Goal: Use online tool/utility: Utilize a website feature to perform a specific function

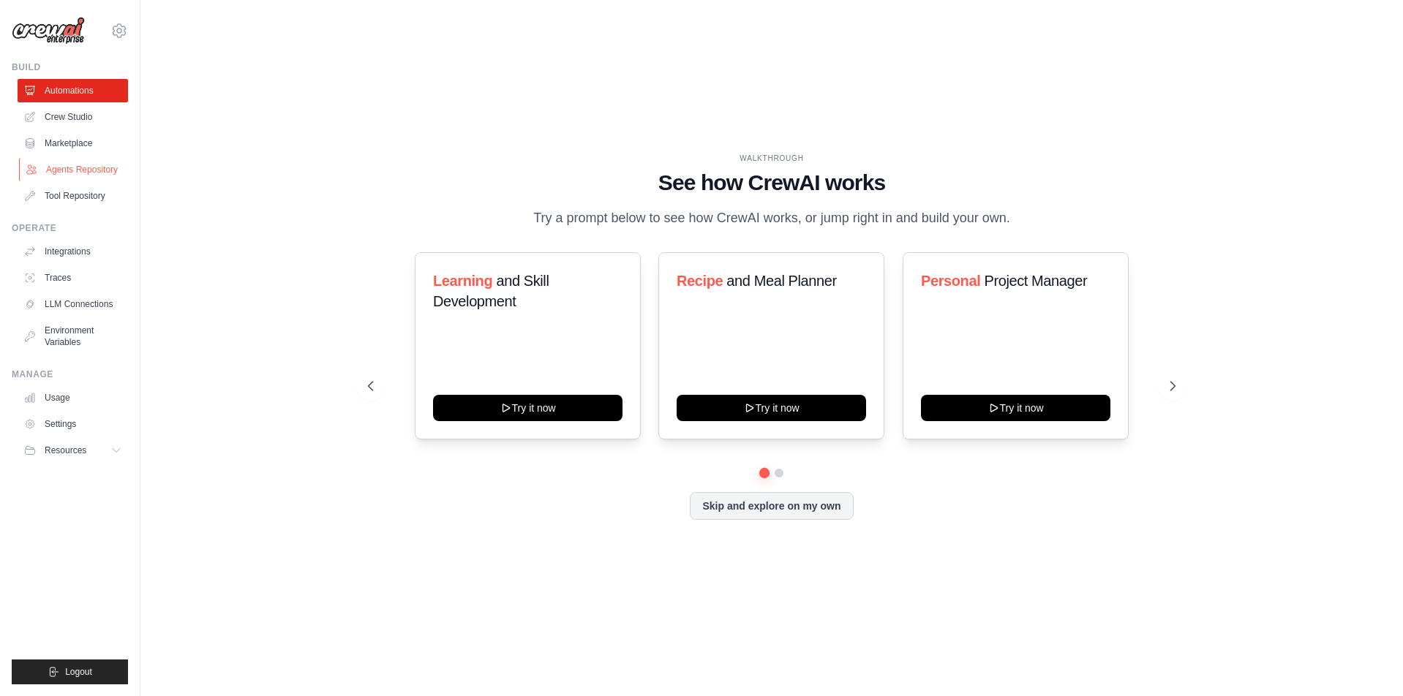
click at [80, 170] on link "Agents Repository" at bounding box center [74, 169] width 110 height 23
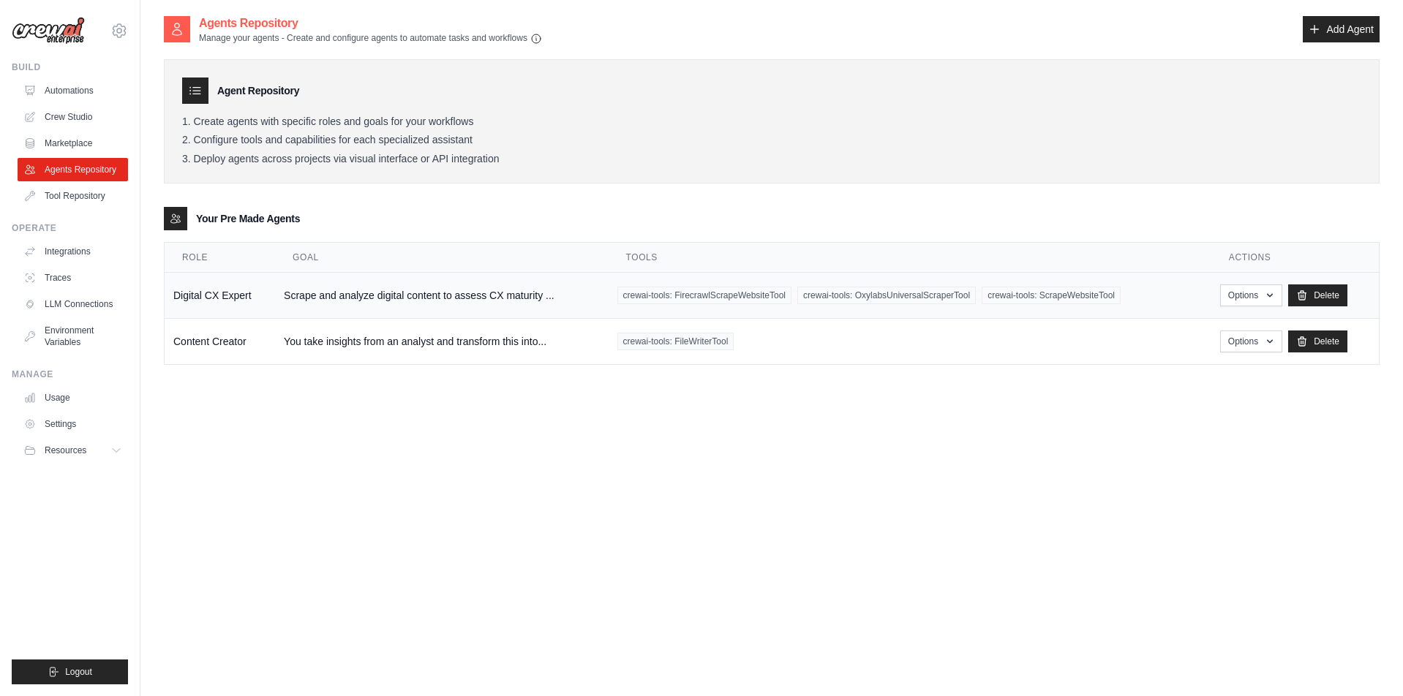
click at [310, 298] on td "Scrape and analyze digital content to assess CX maturity ..." at bounding box center [441, 296] width 333 height 46
click at [67, 120] on link "Crew Studio" at bounding box center [74, 116] width 110 height 23
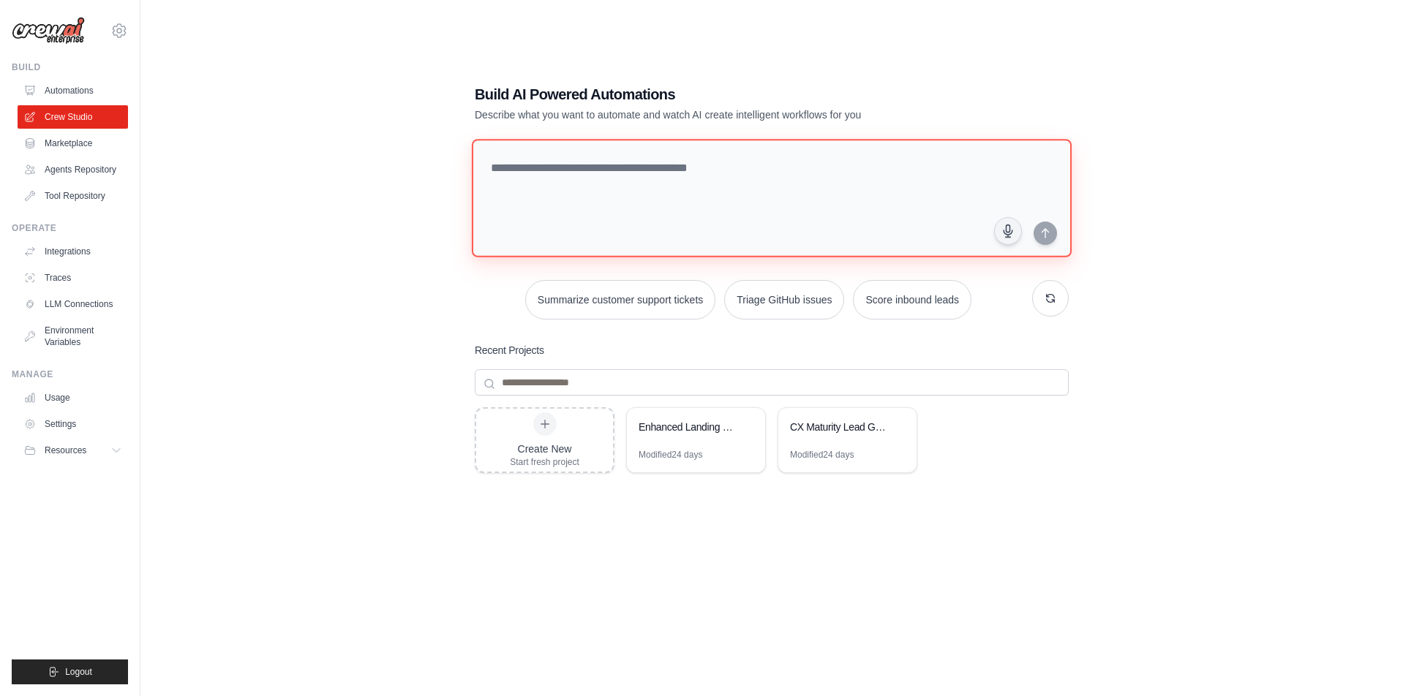
click at [568, 160] on textarea at bounding box center [772, 198] width 600 height 118
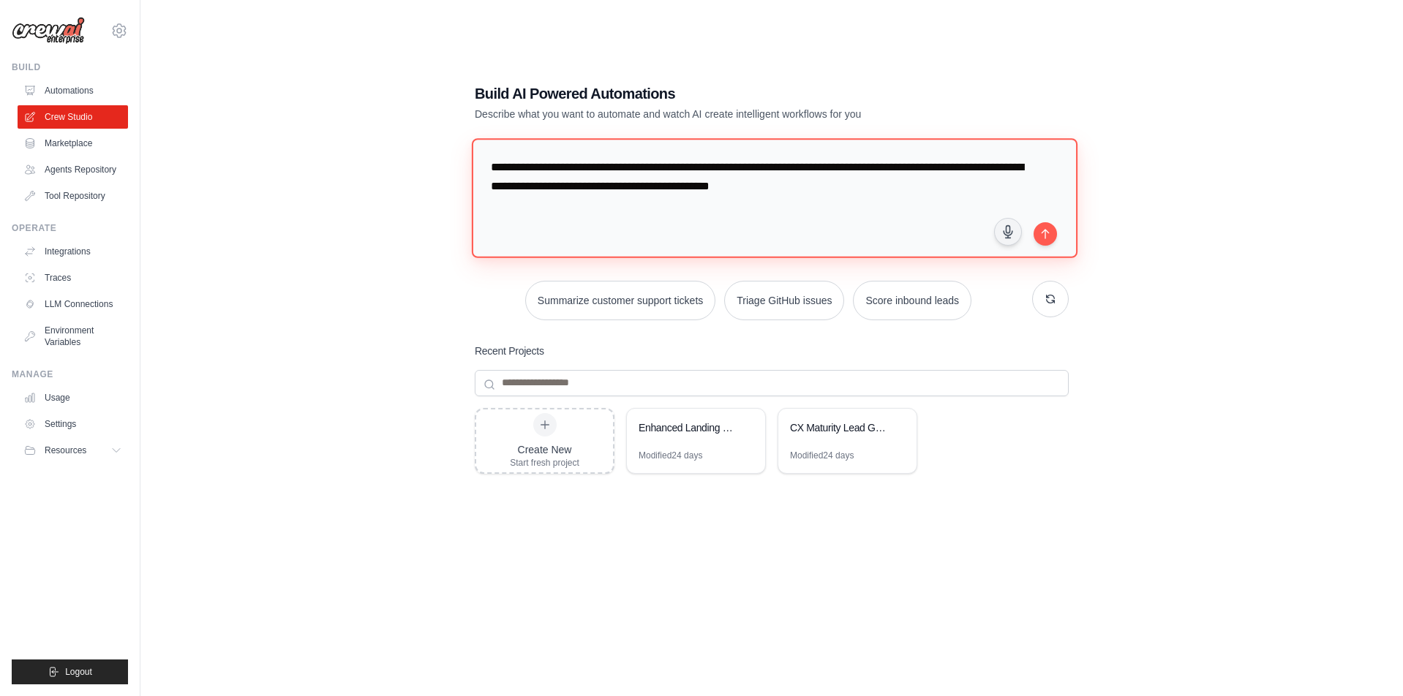
click at [675, 168] on textarea "**********" at bounding box center [775, 197] width 606 height 119
click at [842, 184] on textarea "**********" at bounding box center [775, 197] width 606 height 119
type textarea "**********"
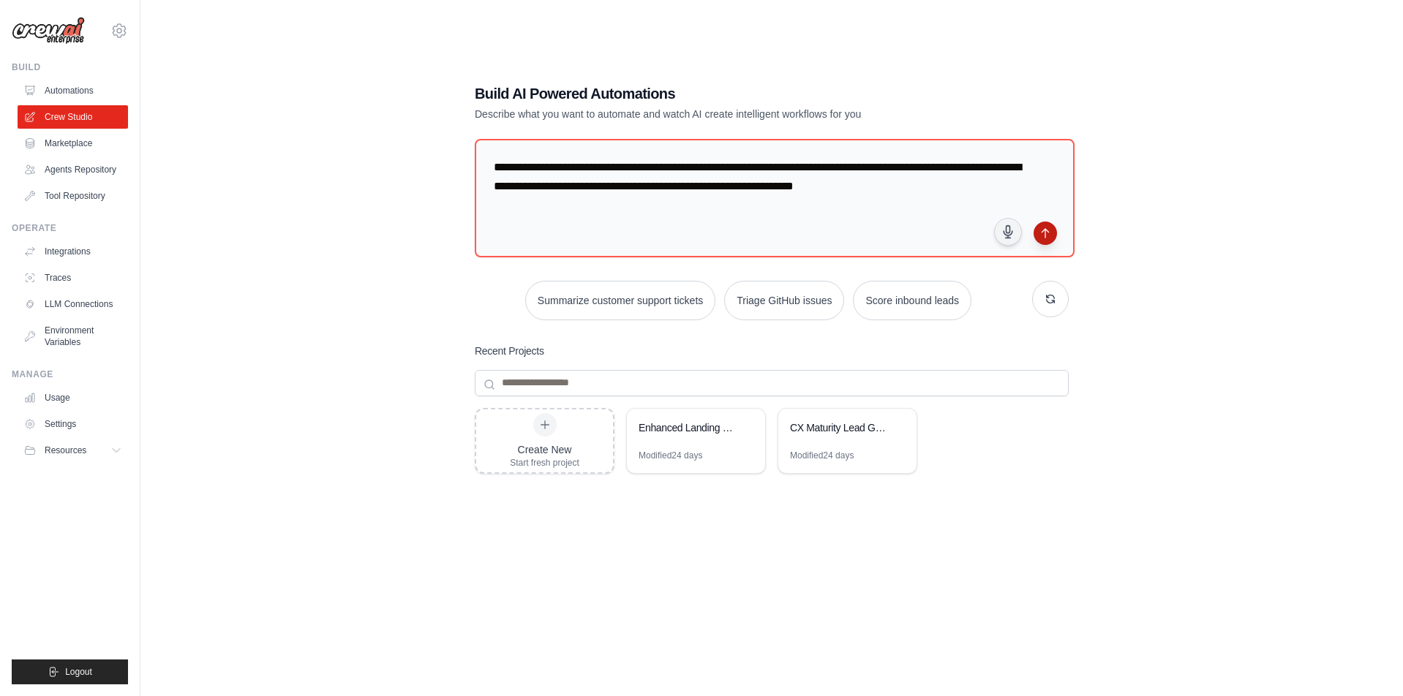
click at [1045, 236] on icon "submit" at bounding box center [1045, 233] width 12 height 12
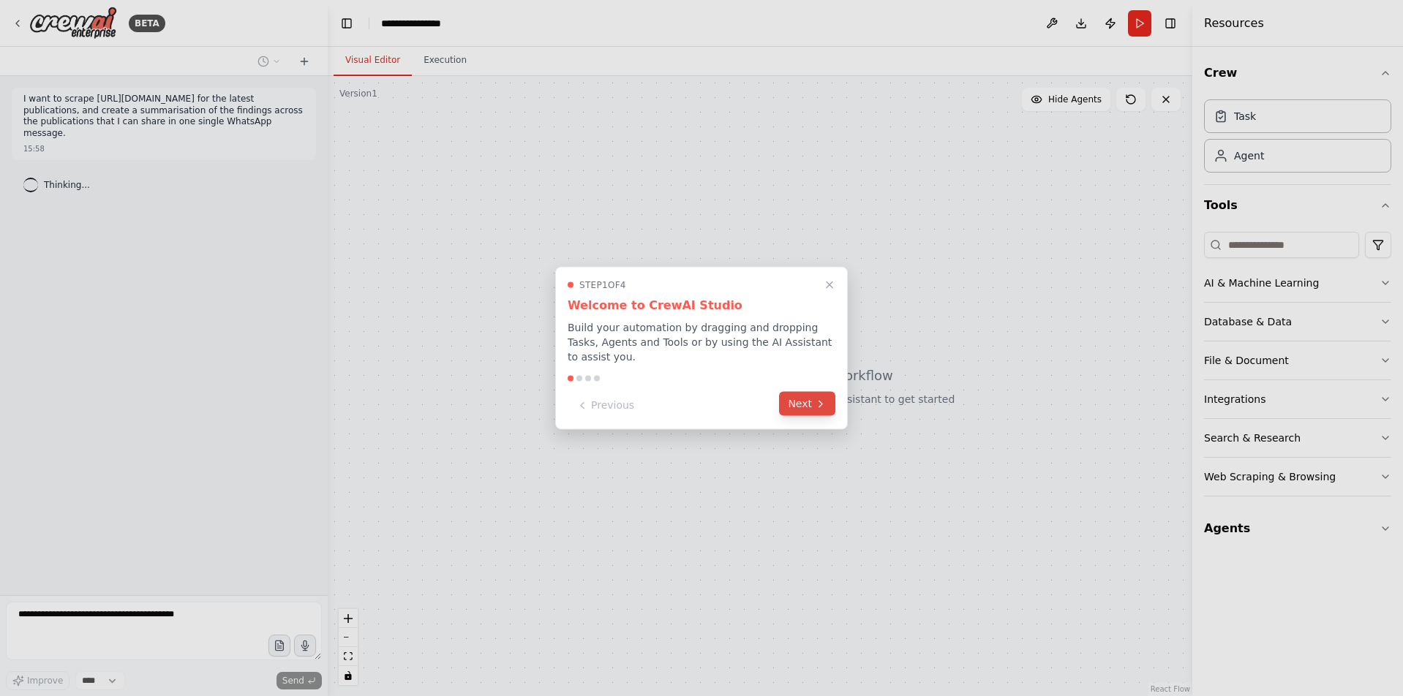
click at [809, 405] on button "Next" at bounding box center [807, 404] width 56 height 24
click at [809, 405] on div at bounding box center [701, 348] width 1403 height 696
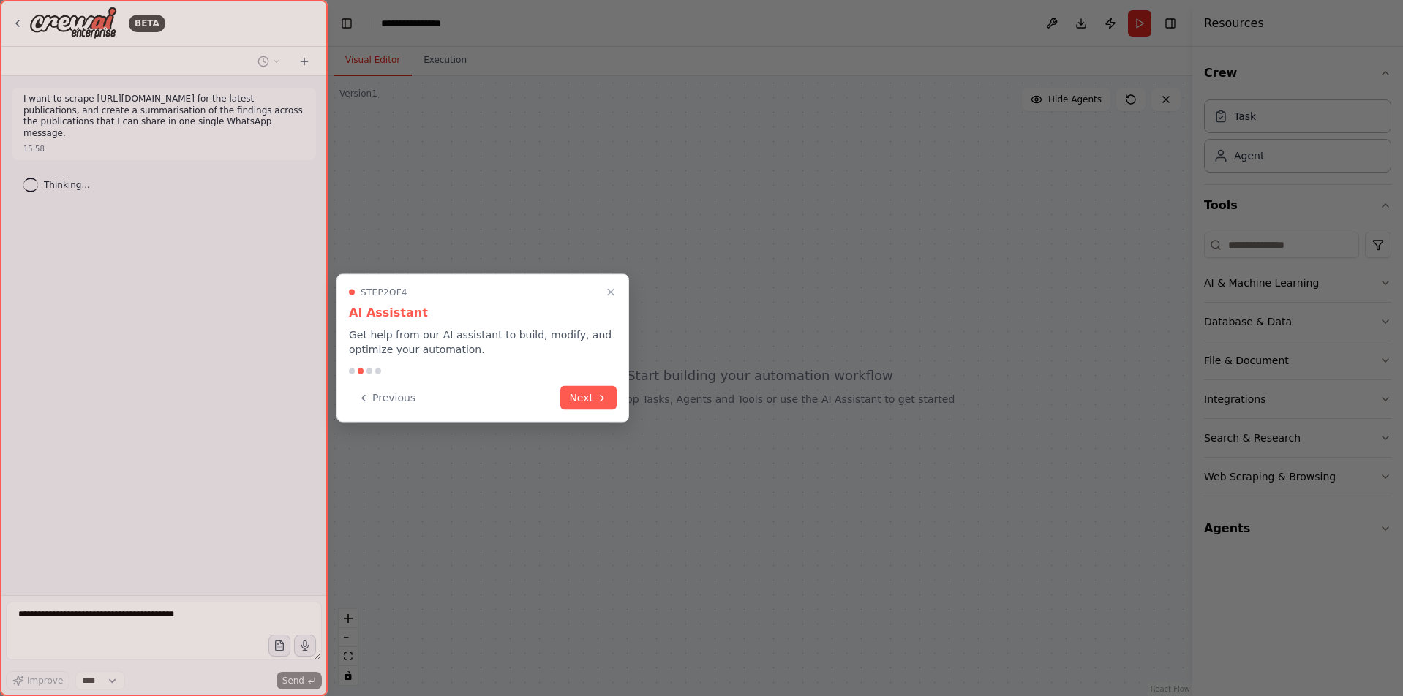
click at [809, 405] on div at bounding box center [701, 348] width 1403 height 696
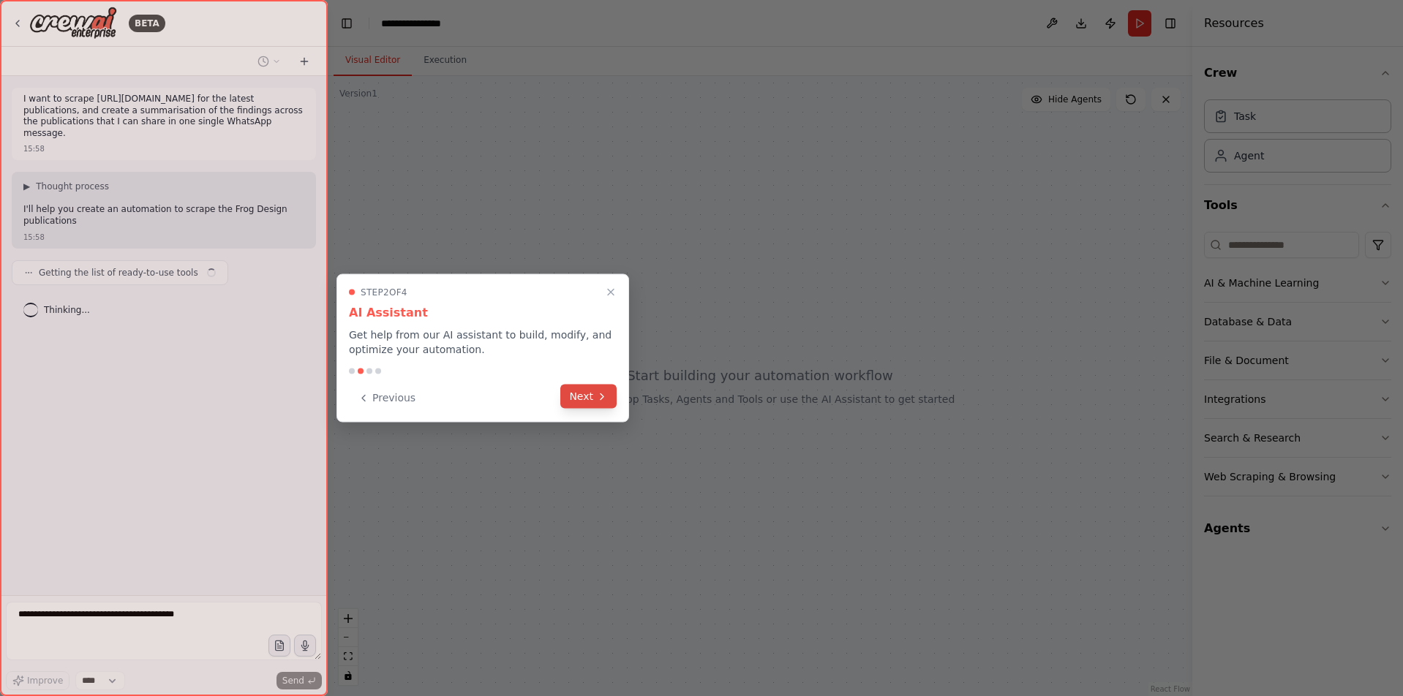
click at [594, 386] on button "Next" at bounding box center [588, 397] width 56 height 24
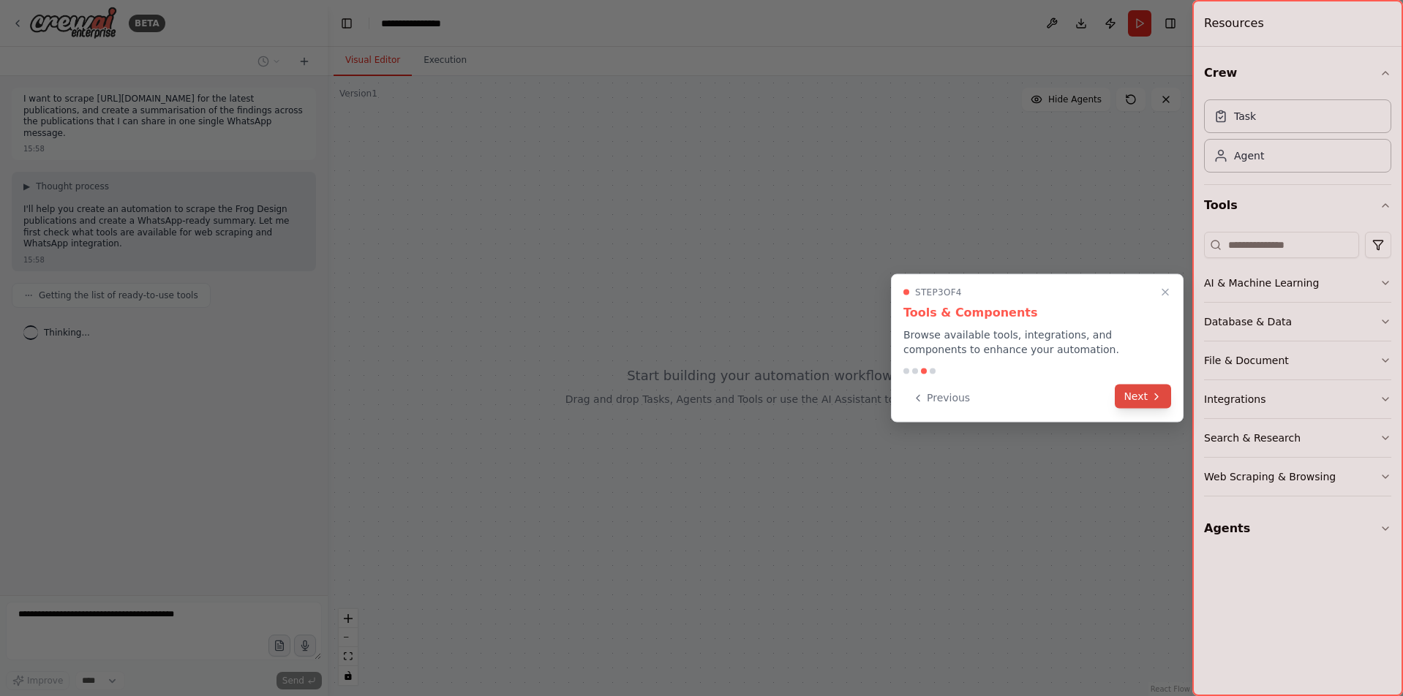
click at [1141, 390] on button "Next" at bounding box center [1143, 397] width 56 height 24
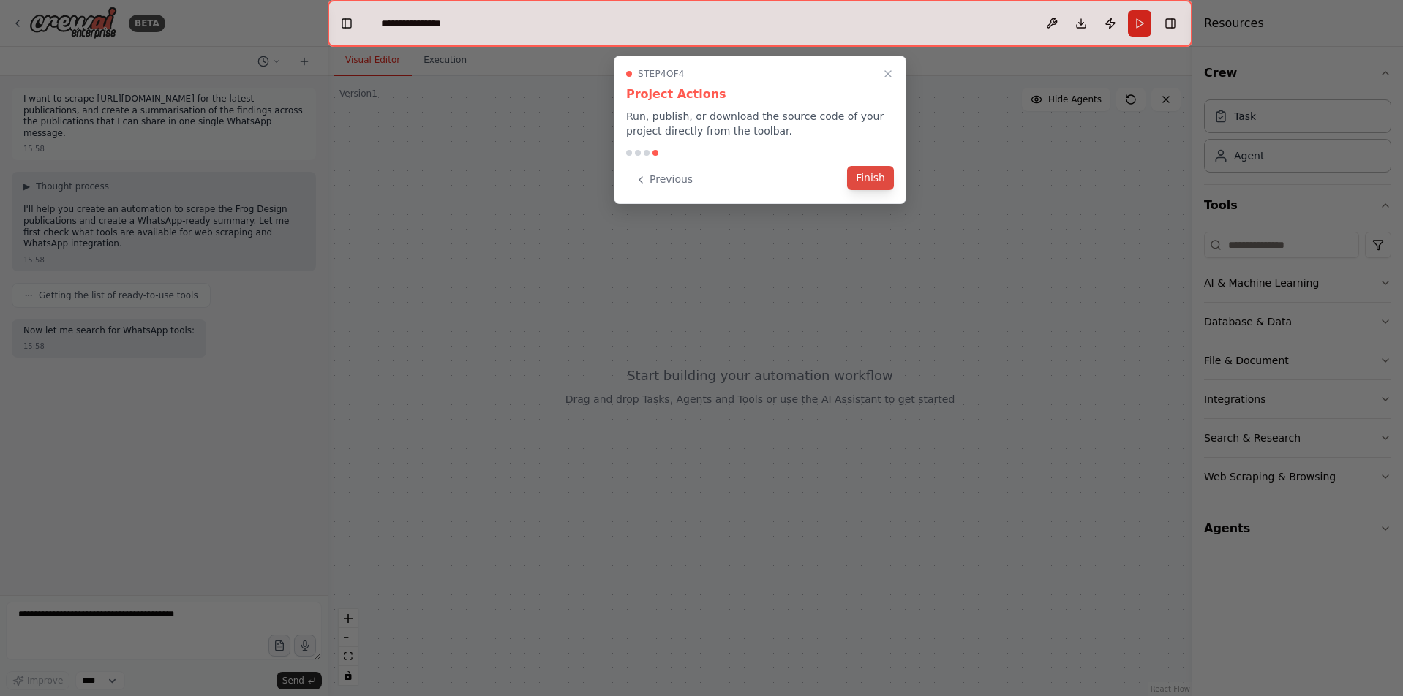
click at [871, 171] on button "Finish" at bounding box center [870, 178] width 47 height 24
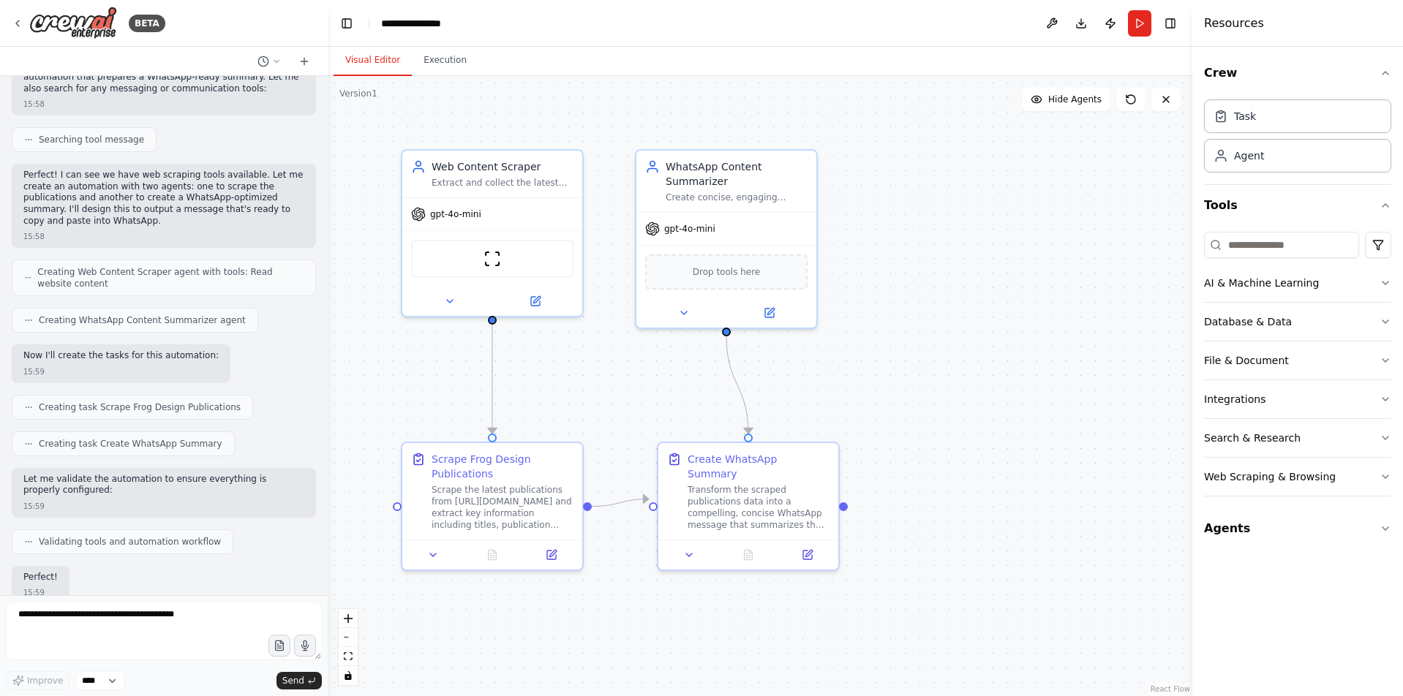
scroll to position [438, 0]
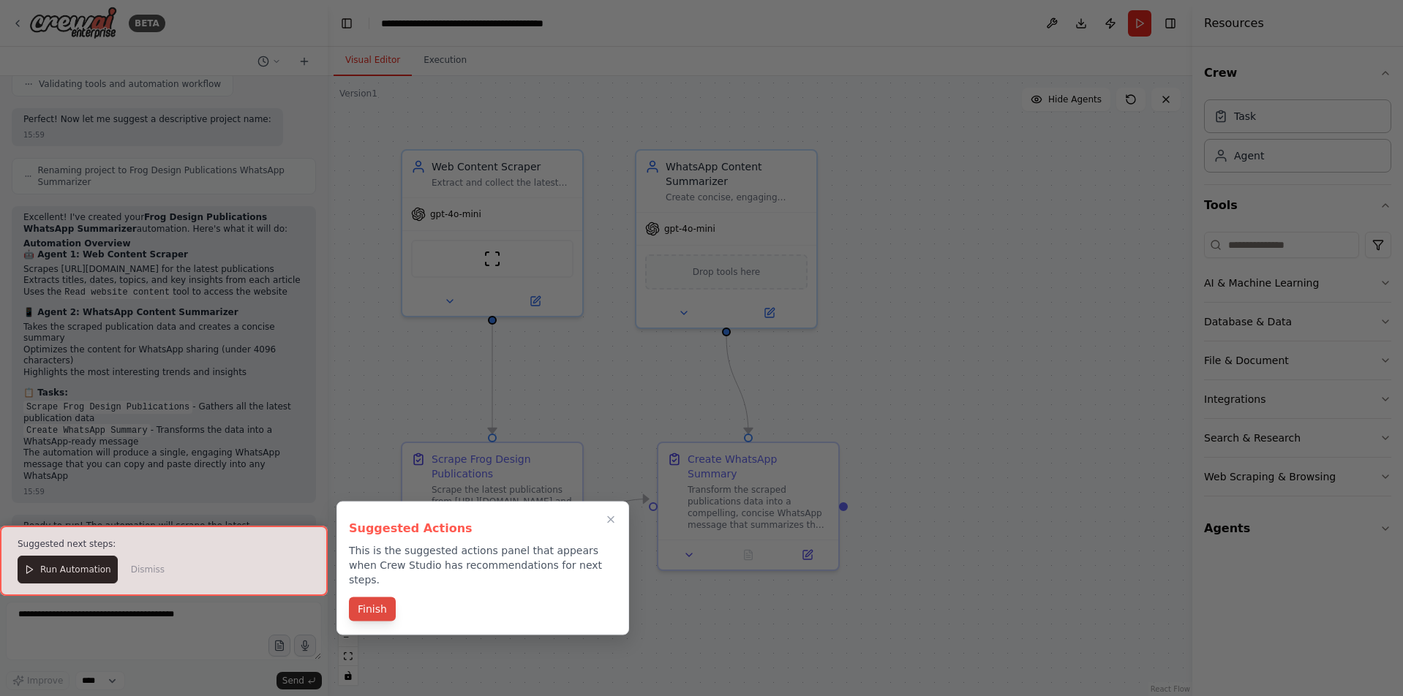
click at [377, 598] on button "Finish" at bounding box center [372, 610] width 47 height 24
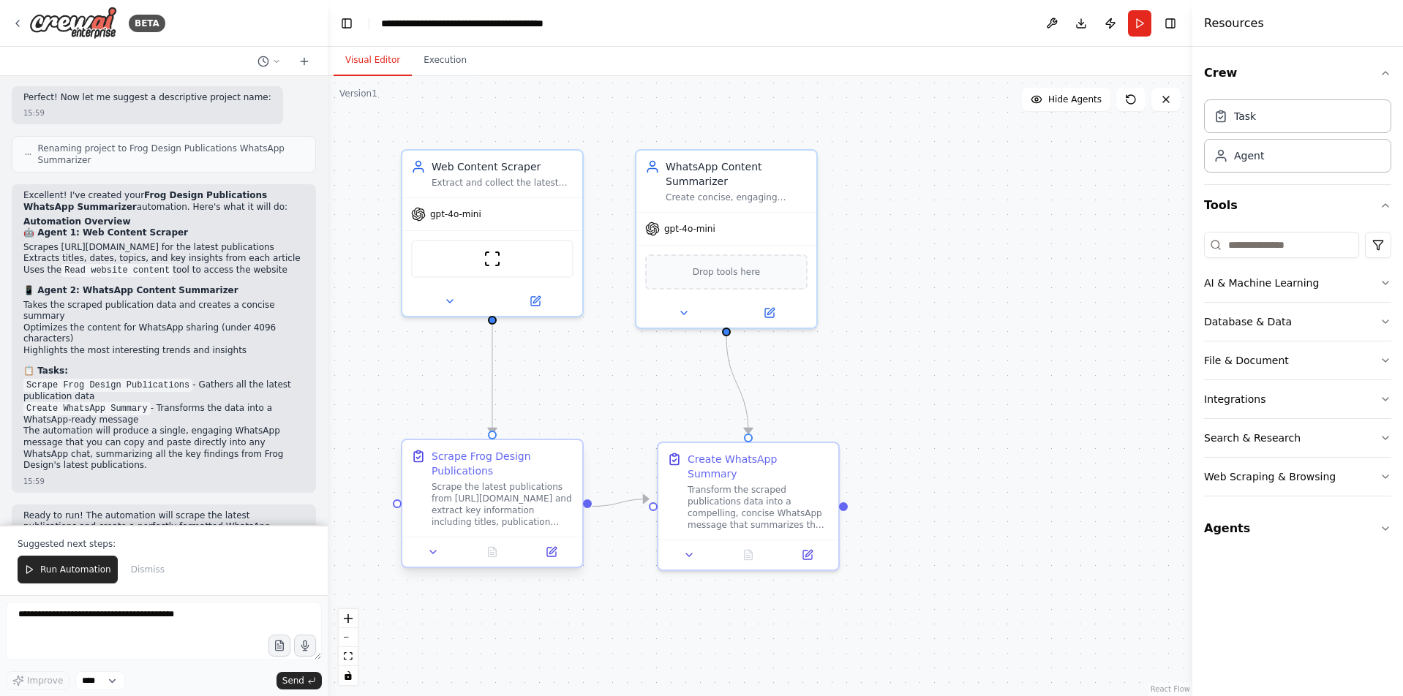
scroll to position [0, 0]
click at [756, 271] on span "Drop tools here" at bounding box center [727, 269] width 68 height 15
click at [1386, 480] on icon "button" at bounding box center [1386, 477] width 12 height 12
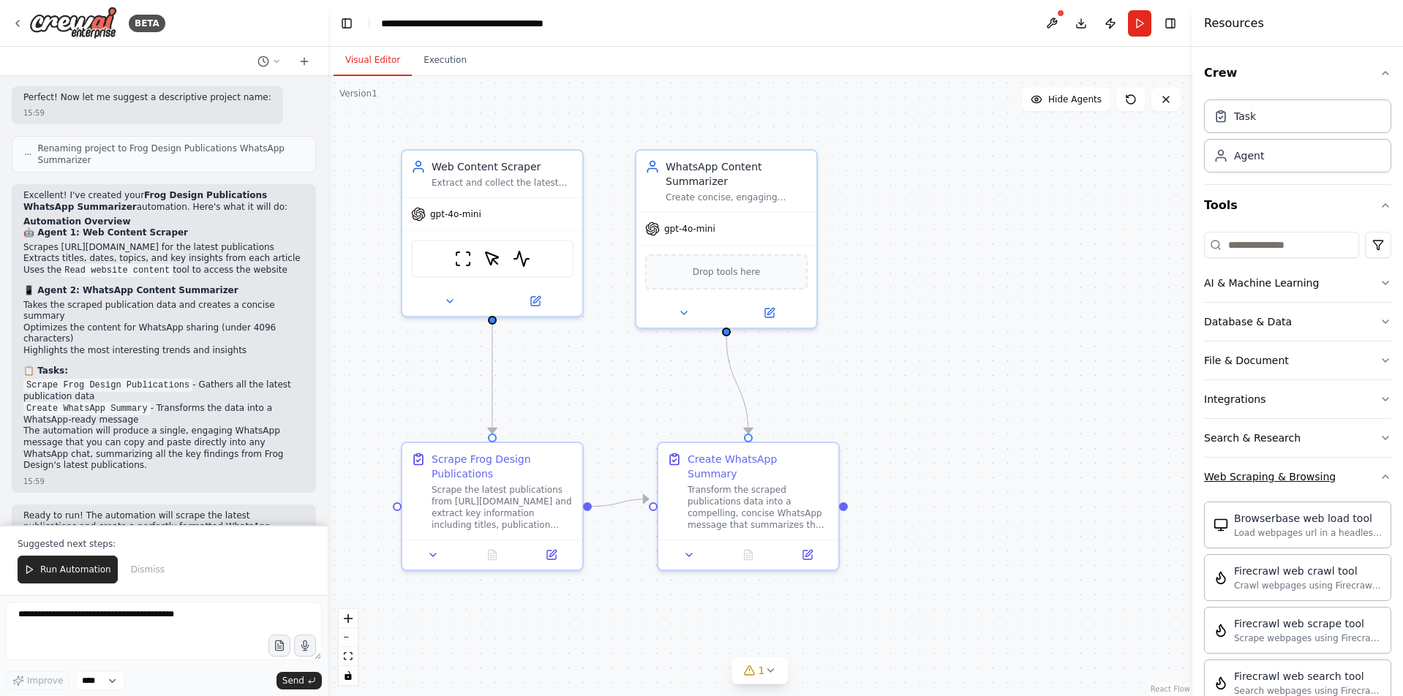
click at [1281, 476] on div "Web Scraping & Browsing" at bounding box center [1270, 477] width 132 height 15
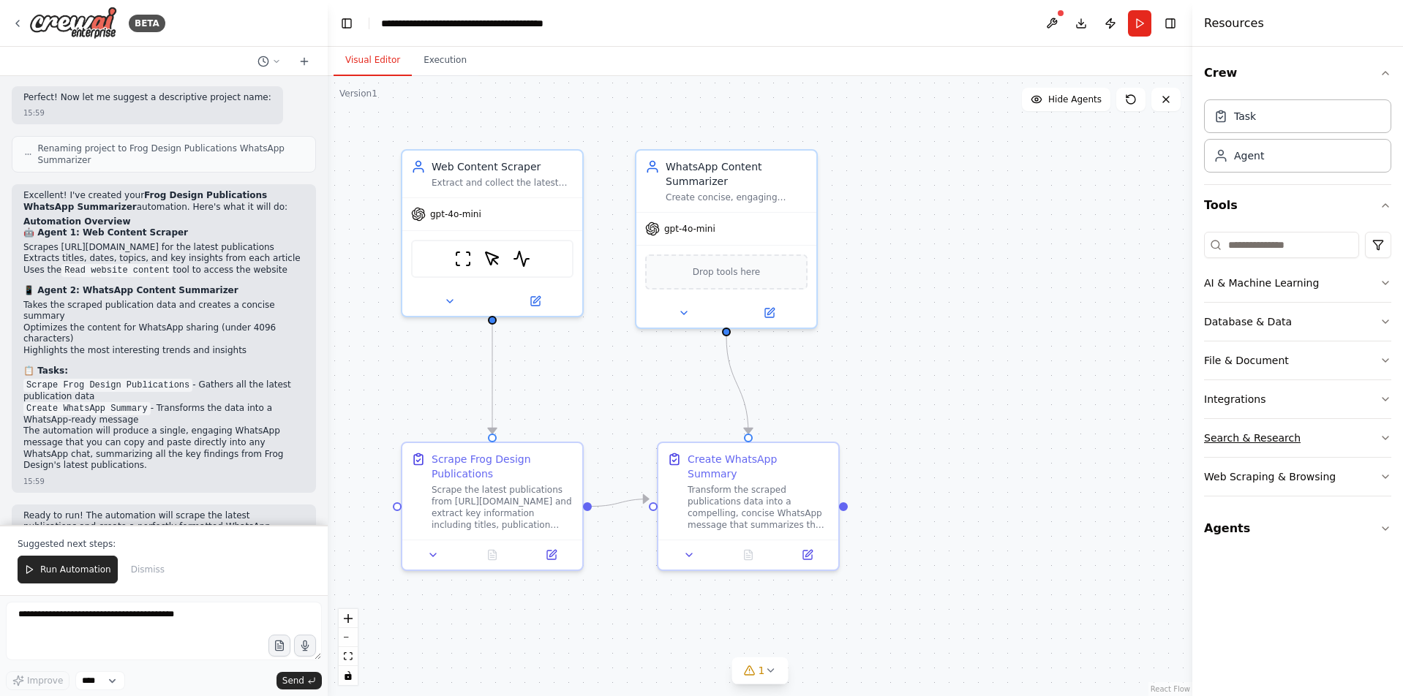
click at [1318, 444] on button "Search & Research" at bounding box center [1297, 438] width 187 height 38
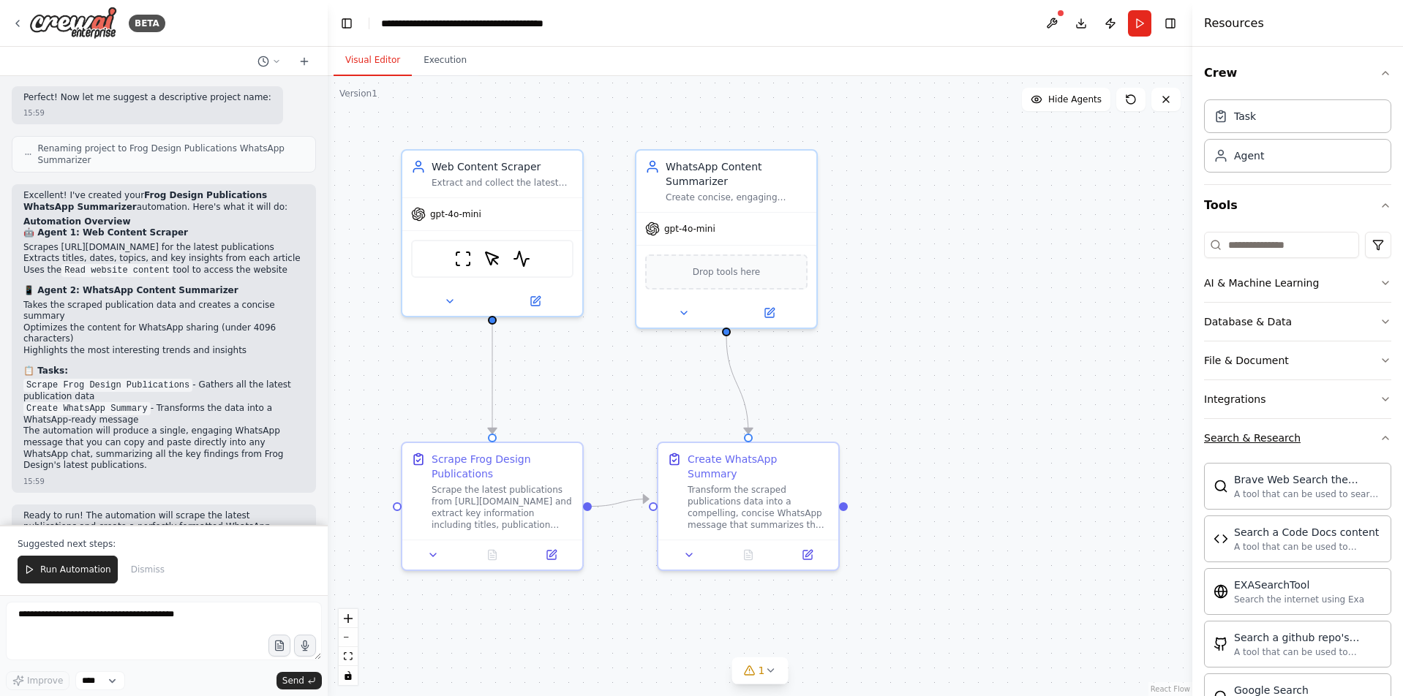
click at [1265, 436] on div "Search & Research" at bounding box center [1252, 438] width 97 height 15
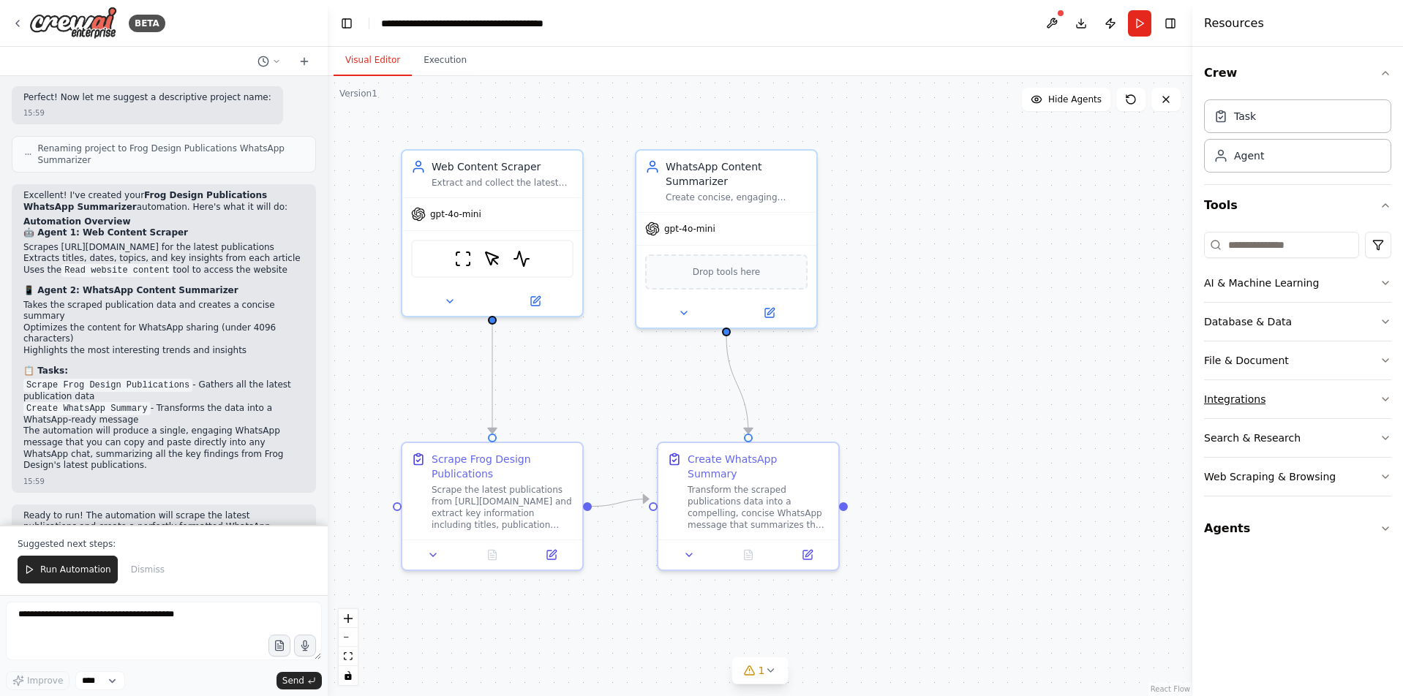
click at [1243, 397] on div "Integrations" at bounding box center [1234, 399] width 61 height 15
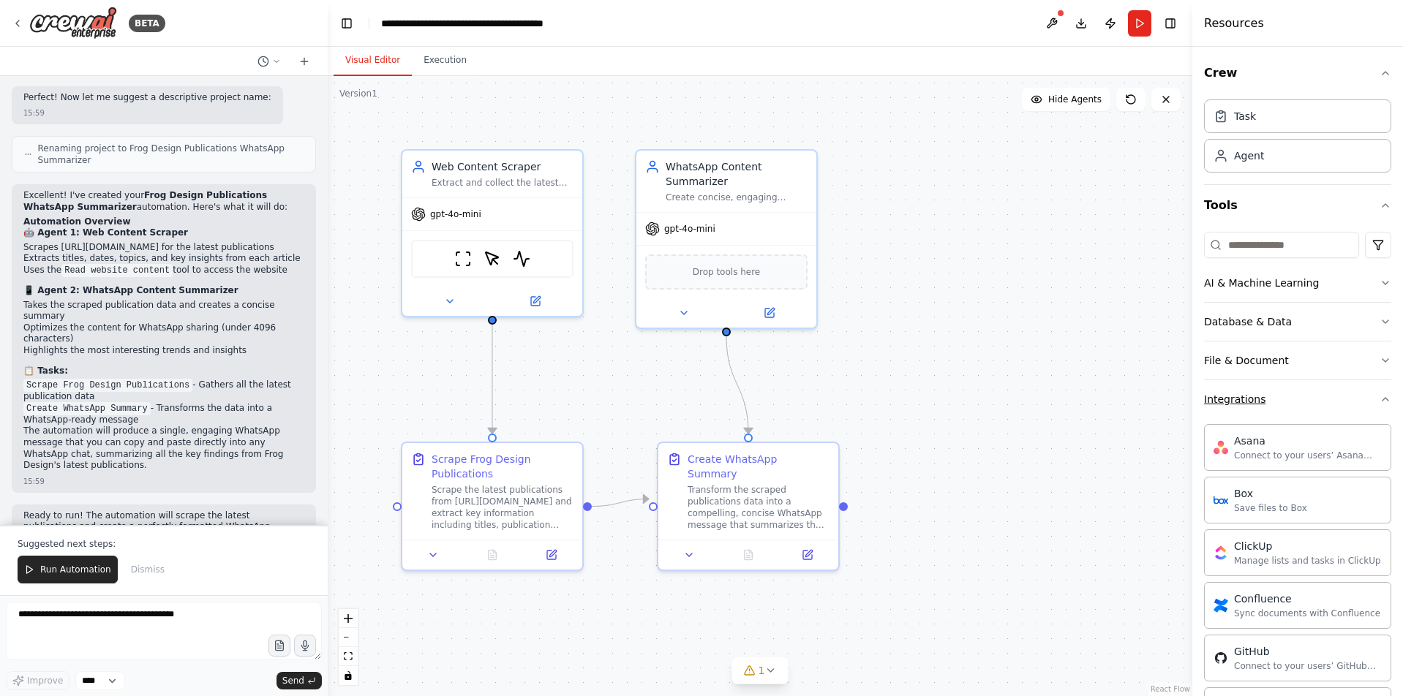
click at [1285, 407] on button "Integrations" at bounding box center [1297, 399] width 187 height 38
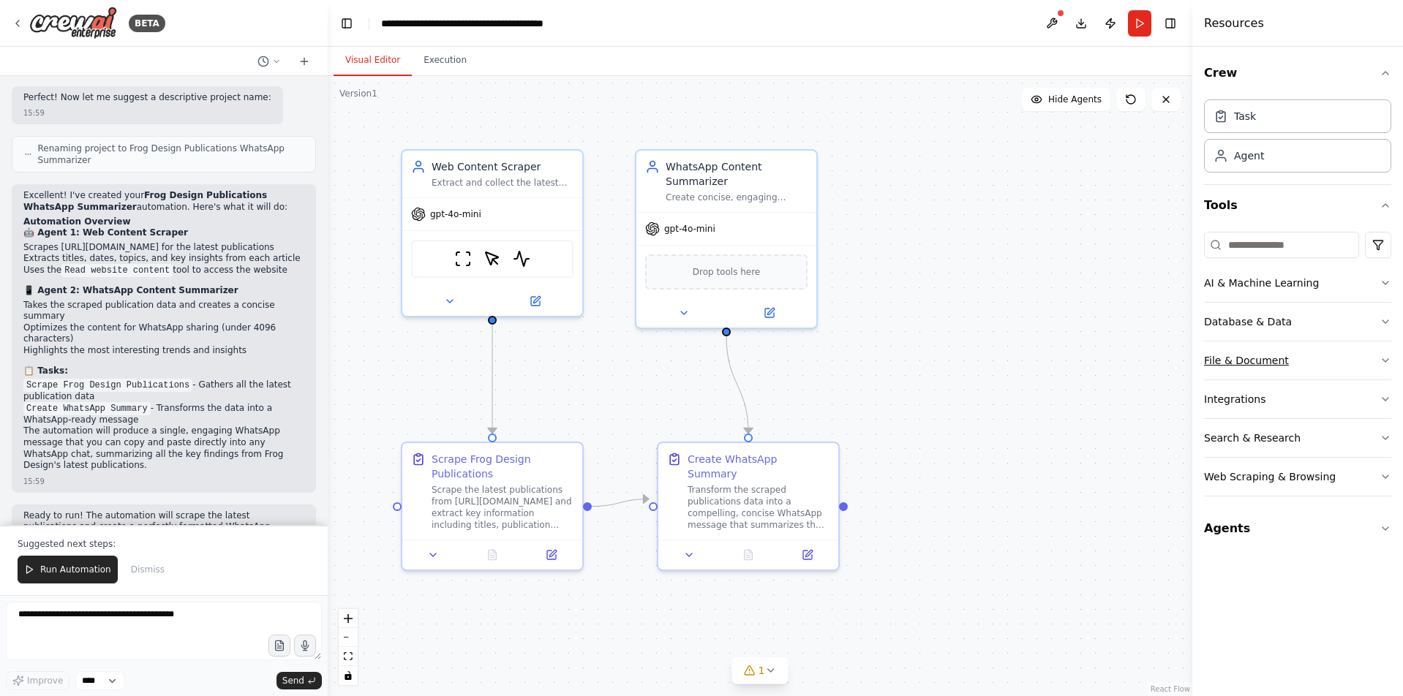
click at [1262, 358] on div "File & Document" at bounding box center [1246, 360] width 85 height 15
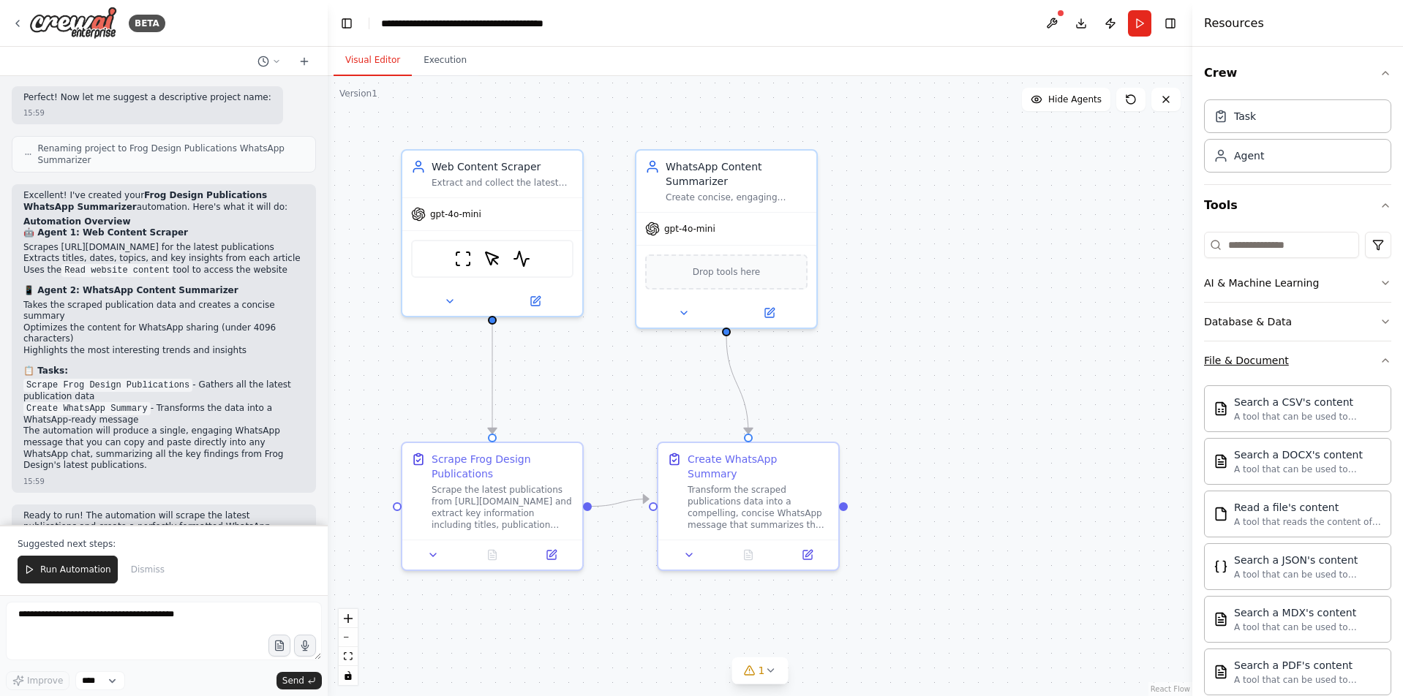
click at [1276, 358] on div "File & Document" at bounding box center [1246, 360] width 85 height 15
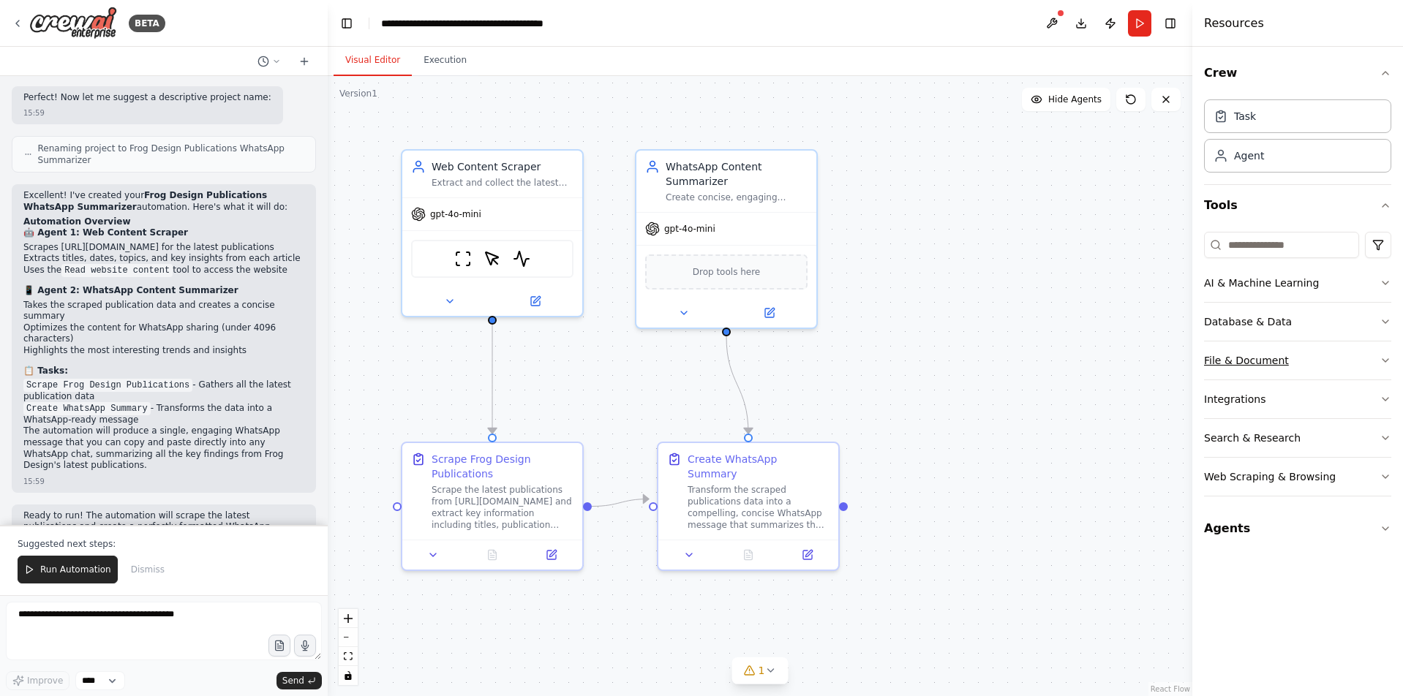
click at [1276, 358] on div "File & Document" at bounding box center [1246, 360] width 85 height 15
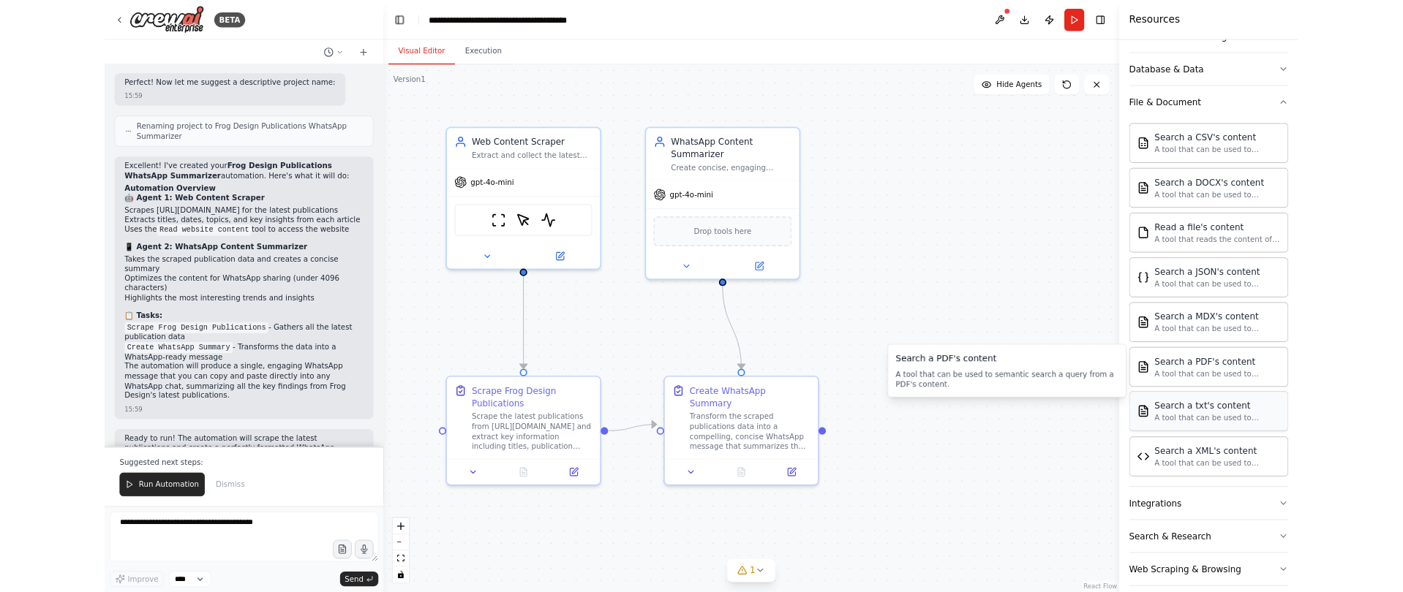
scroll to position [249, 0]
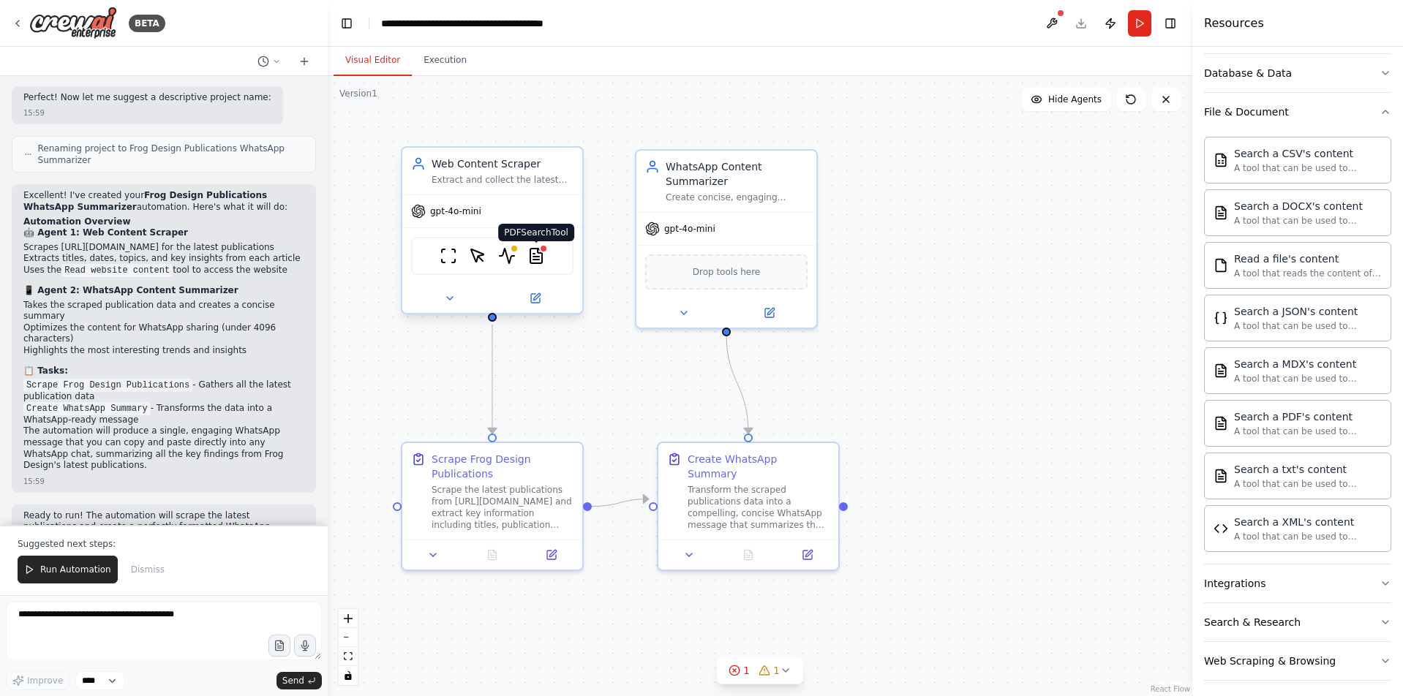
click at [538, 258] on img at bounding box center [536, 256] width 18 height 18
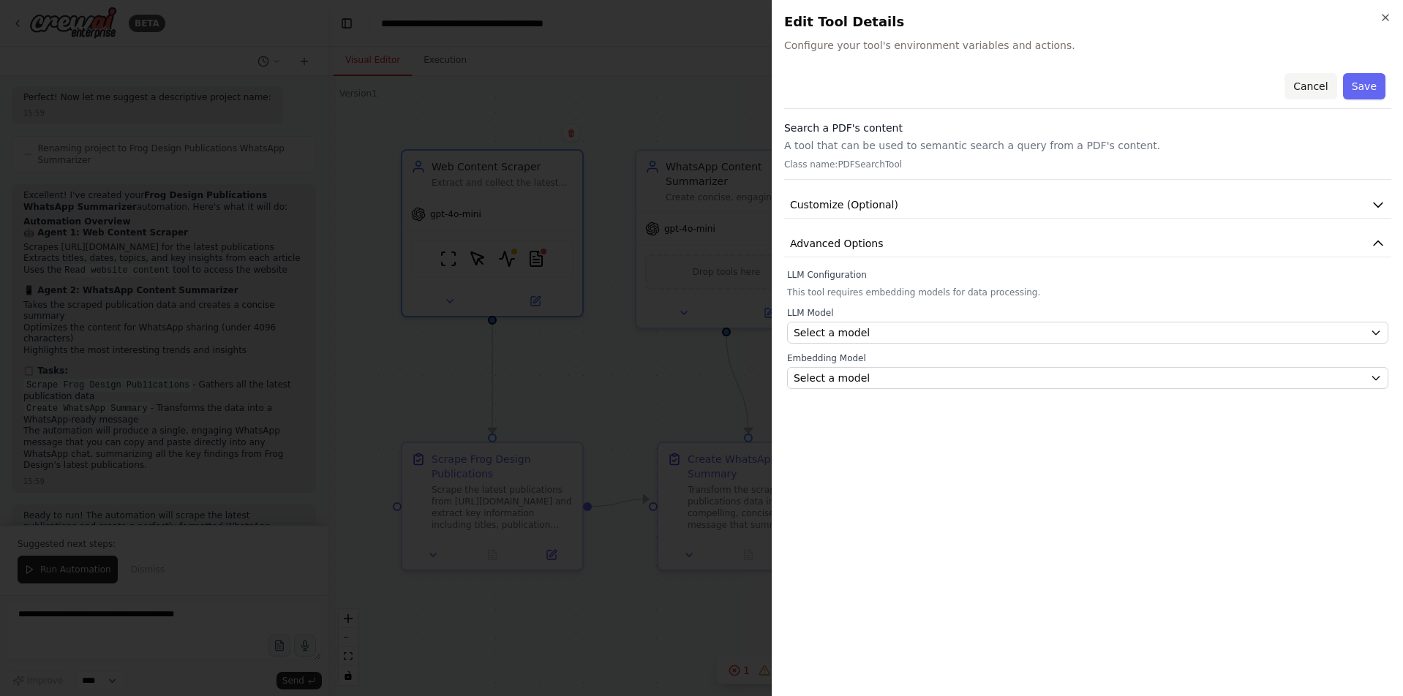
click at [1317, 86] on button "Cancel" at bounding box center [1310, 86] width 52 height 26
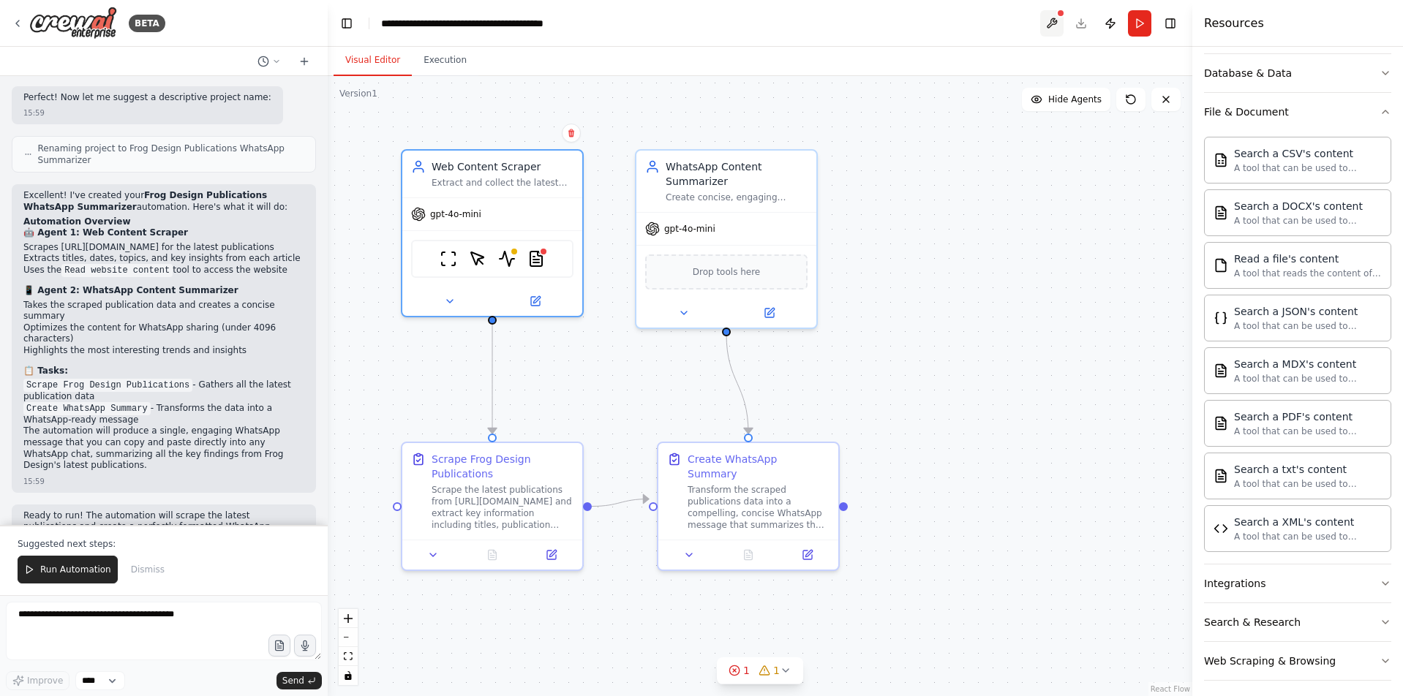
click at [1049, 27] on button at bounding box center [1051, 23] width 23 height 26
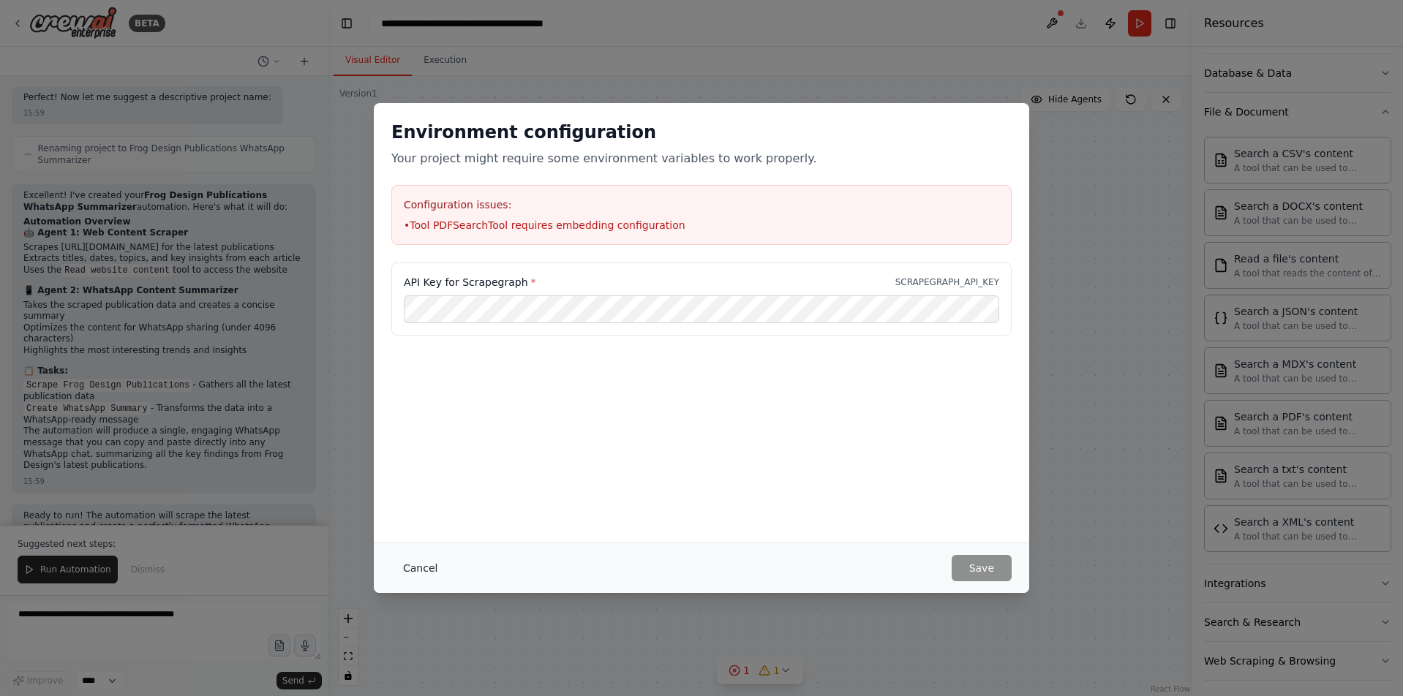
click at [437, 559] on button "Cancel" at bounding box center [420, 568] width 58 height 26
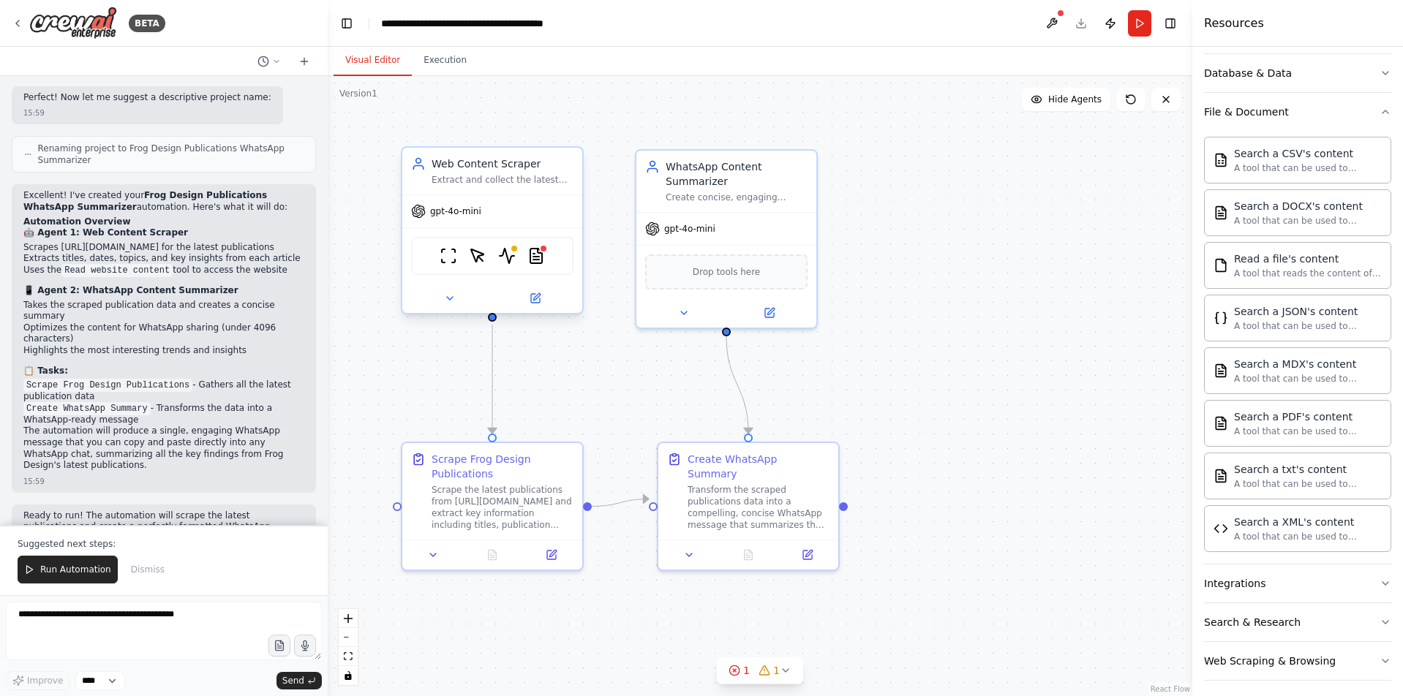
click at [520, 263] on div "ScrapeWebsiteTool ScrapeElementFromWebsiteTool ScrapegraphScrapeTool PDFSearchT…" at bounding box center [492, 256] width 162 height 38
click at [527, 257] on div "ScrapeWebsiteTool ScrapeElementFromWebsiteTool ScrapegraphScrapeTool PDFSearchT…" at bounding box center [492, 256] width 162 height 38
click at [537, 257] on img at bounding box center [536, 256] width 18 height 18
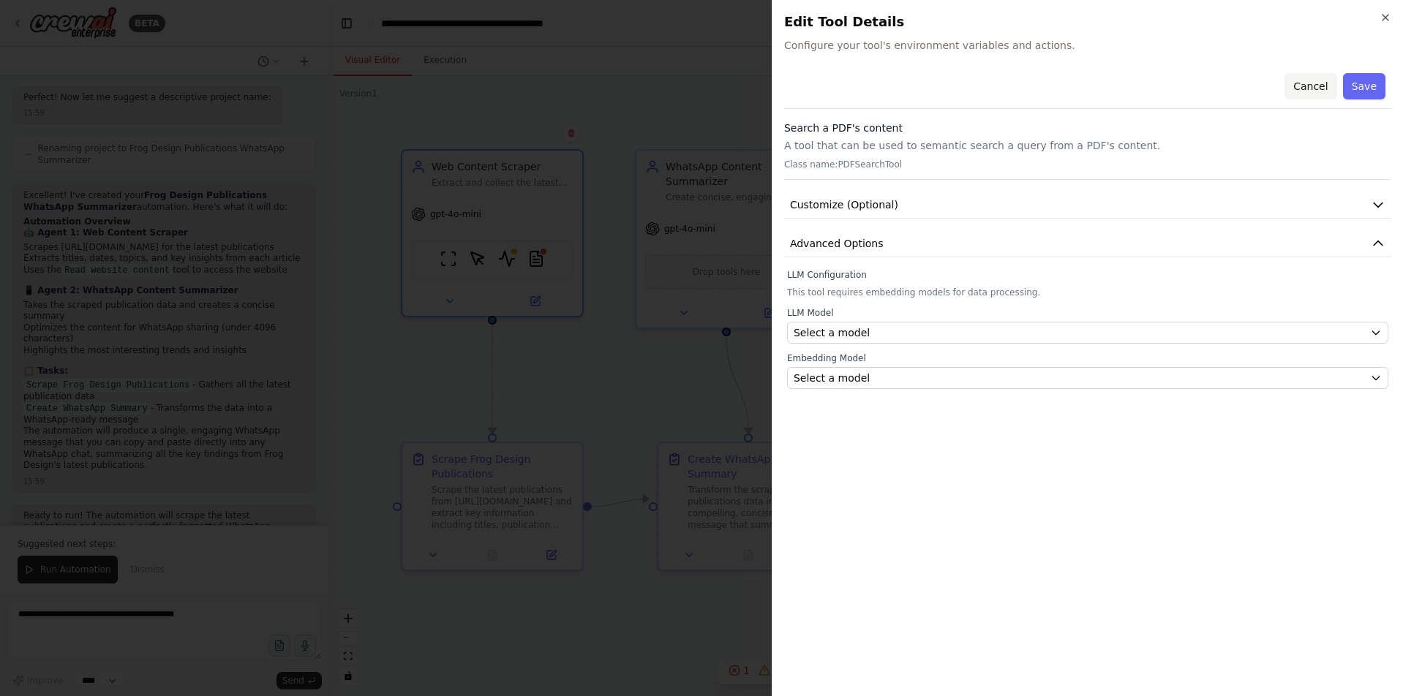
click at [1314, 88] on button "Cancel" at bounding box center [1310, 86] width 52 height 26
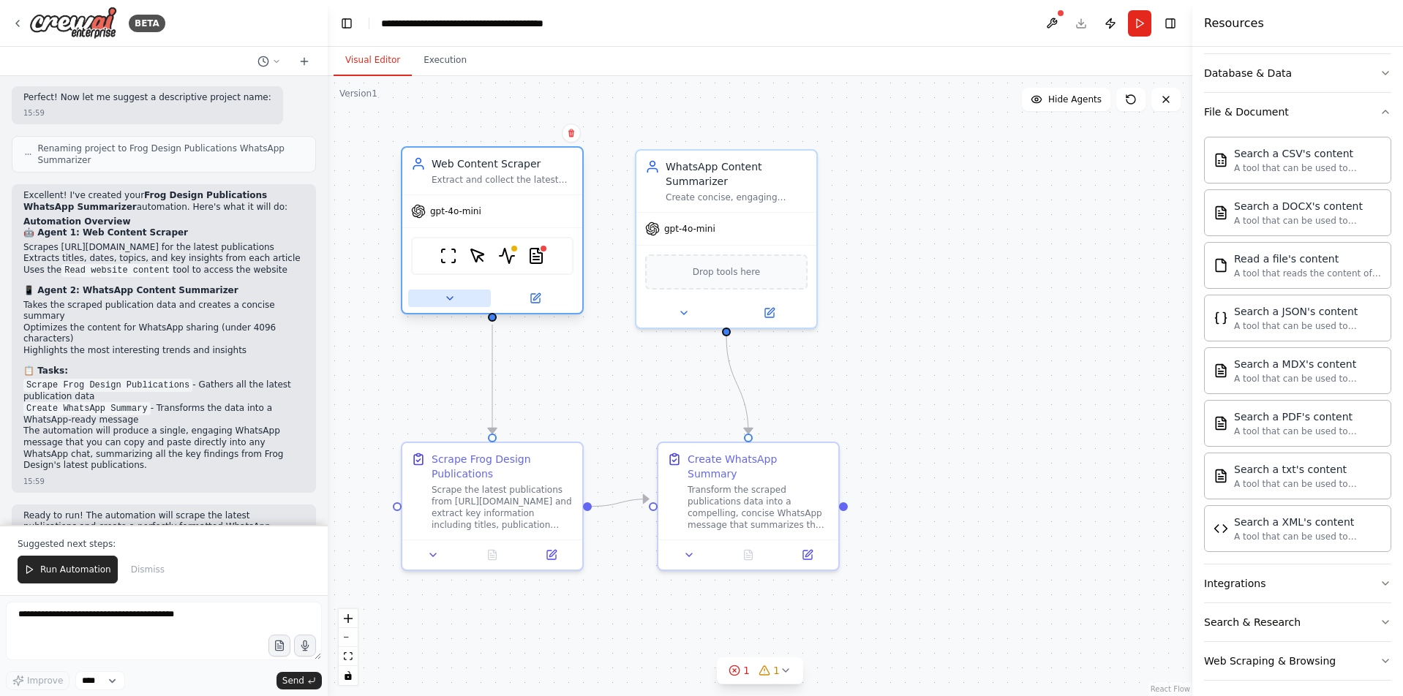
click at [446, 301] on icon at bounding box center [450, 299] width 12 height 12
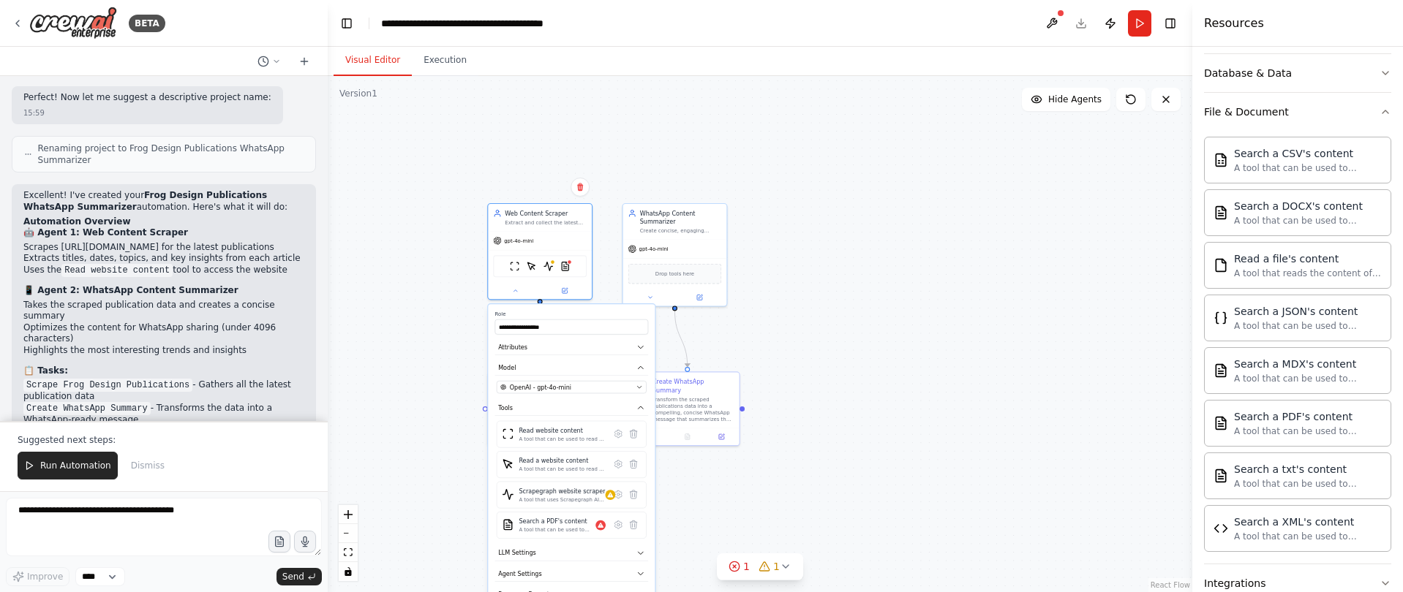
drag, startPoint x: 813, startPoint y: 481, endPoint x: 821, endPoint y: 360, distance: 121.7
click at [821, 360] on div ".deletable-edge-delete-btn { width: 20px; height: 20px; border: 0px solid #ffff…" at bounding box center [760, 334] width 865 height 516
click at [633, 524] on icon at bounding box center [633, 525] width 7 height 8
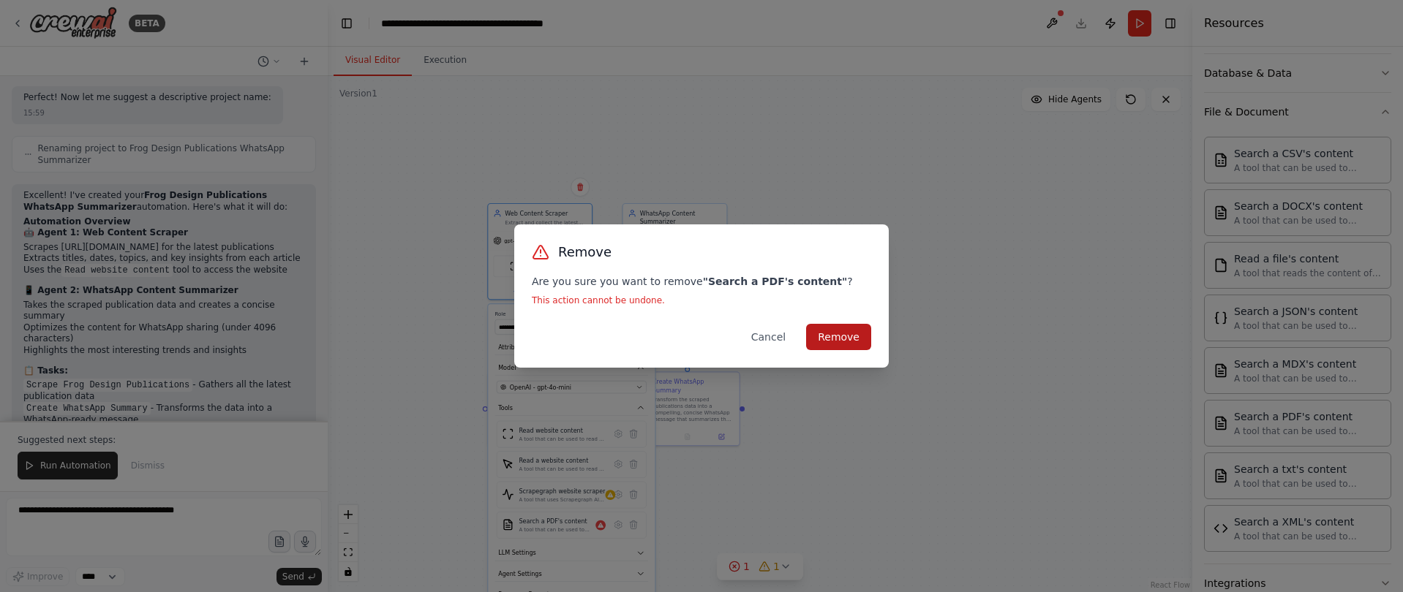
click at [832, 335] on button "Remove" at bounding box center [838, 337] width 65 height 26
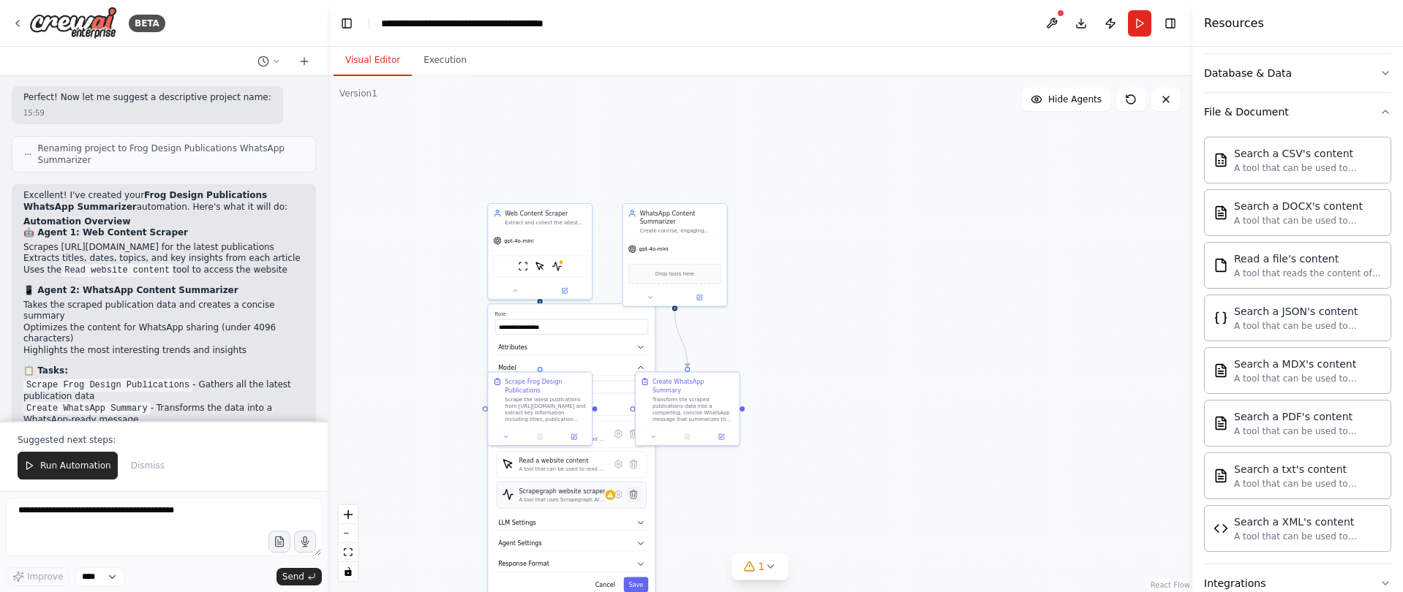
click at [634, 493] on icon at bounding box center [633, 495] width 7 height 8
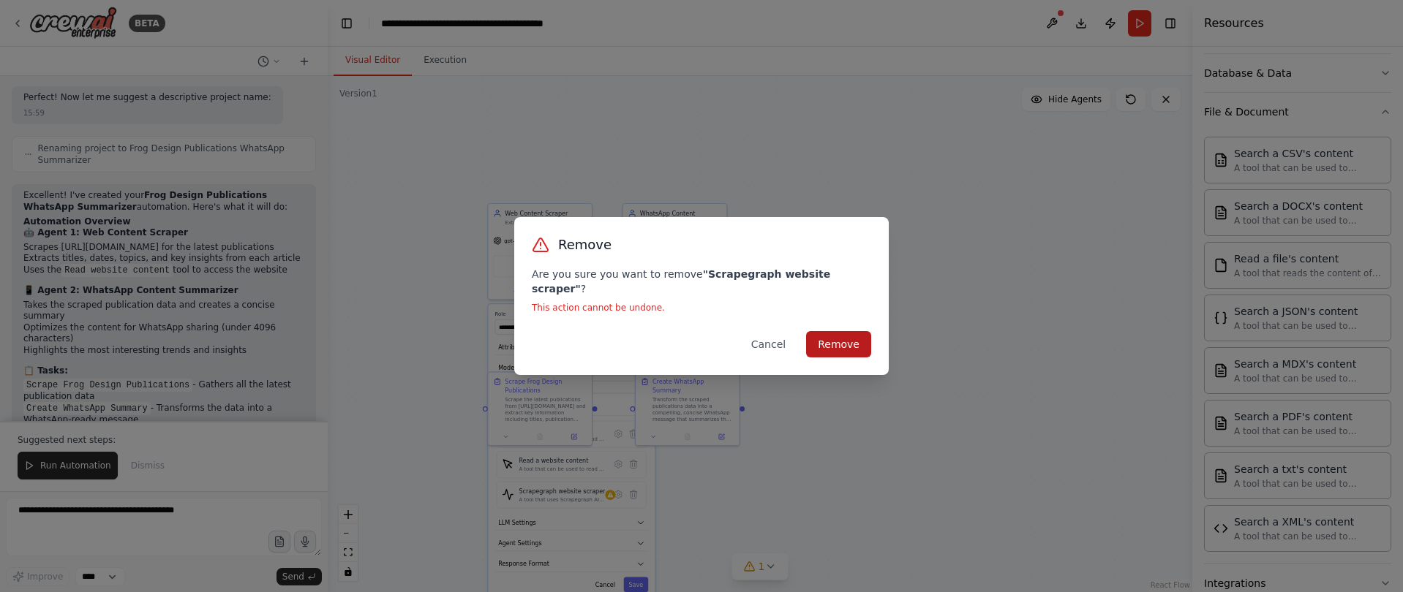
click at [832, 332] on button "Remove" at bounding box center [838, 344] width 65 height 26
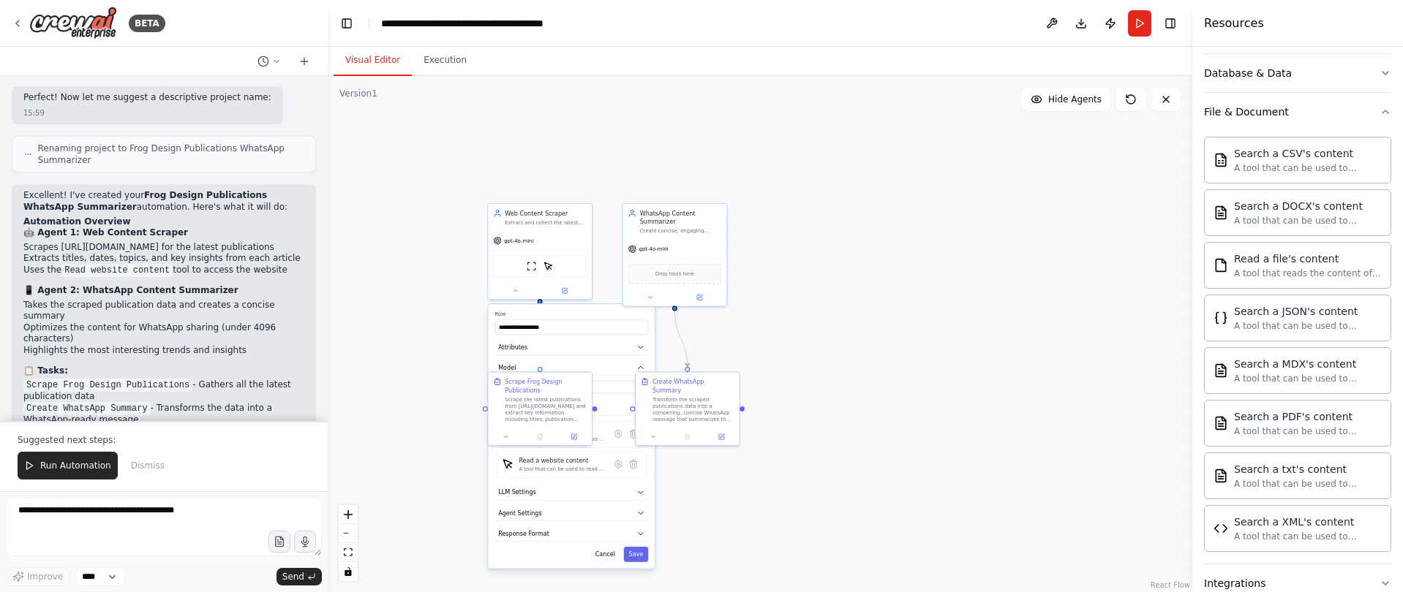
click at [846, 488] on div ".deletable-edge-delete-btn { width: 20px; height: 20px; border: 0px solid #ffff…" at bounding box center [760, 334] width 865 height 516
click at [845, 358] on div ".deletable-edge-delete-btn { width: 20px; height: 20px; border: 0px solid #ffff…" at bounding box center [760, 334] width 865 height 516
click at [1135, 29] on button "Run" at bounding box center [1139, 23] width 23 height 26
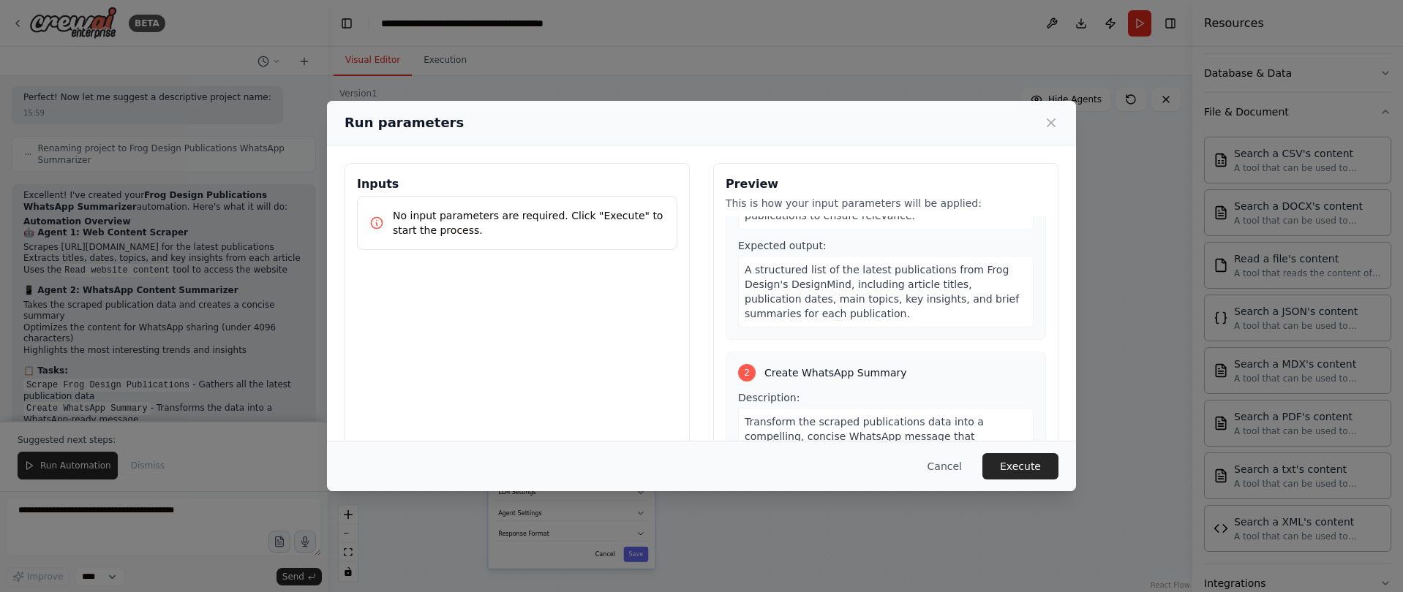
scroll to position [125, 0]
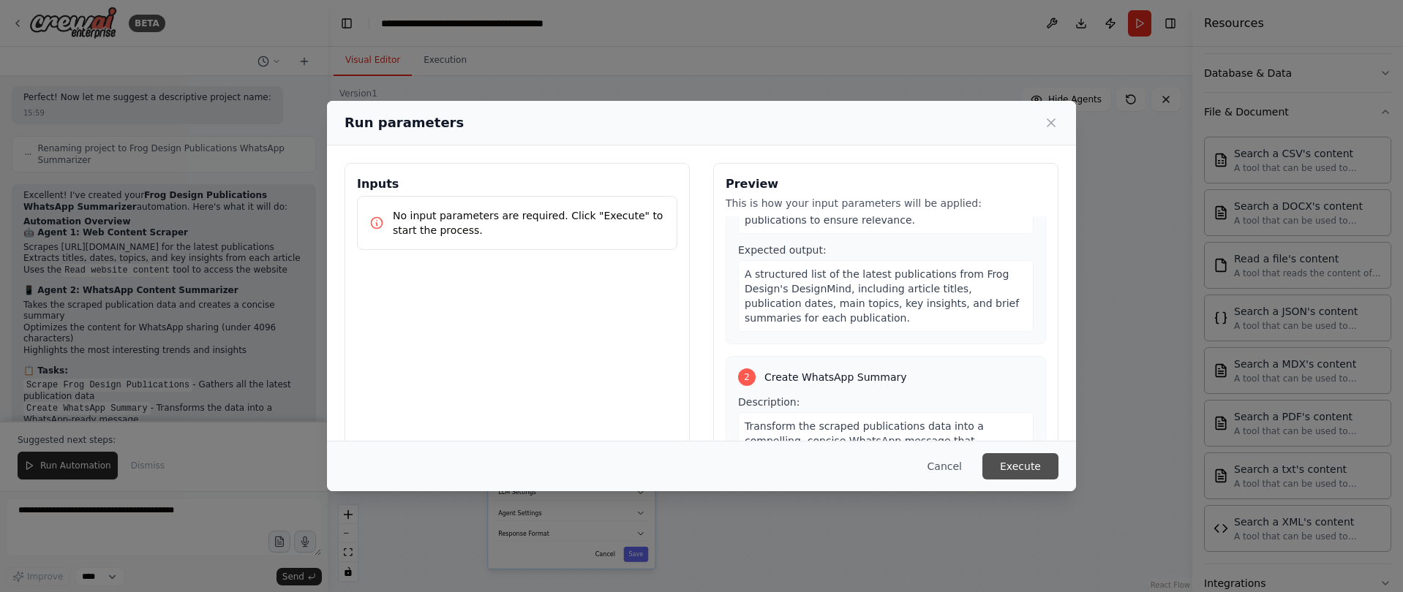
click at [1036, 460] on button "Execute" at bounding box center [1020, 467] width 76 height 26
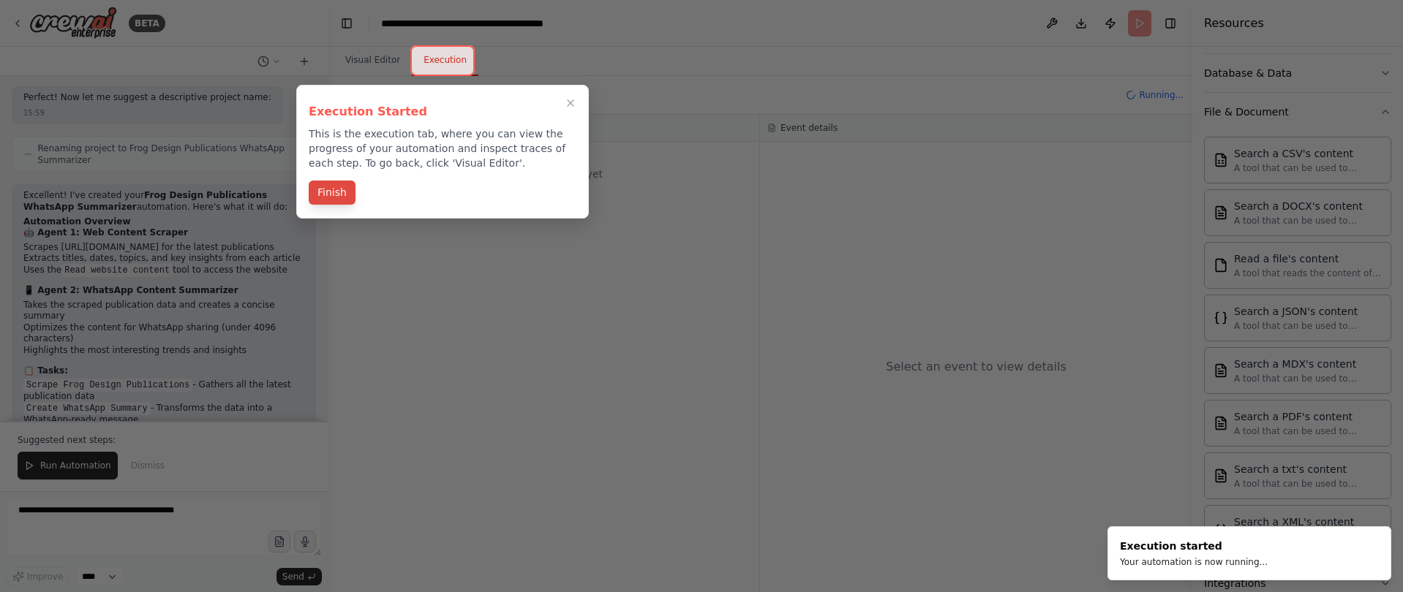
click at [341, 200] on button "Finish" at bounding box center [332, 193] width 47 height 24
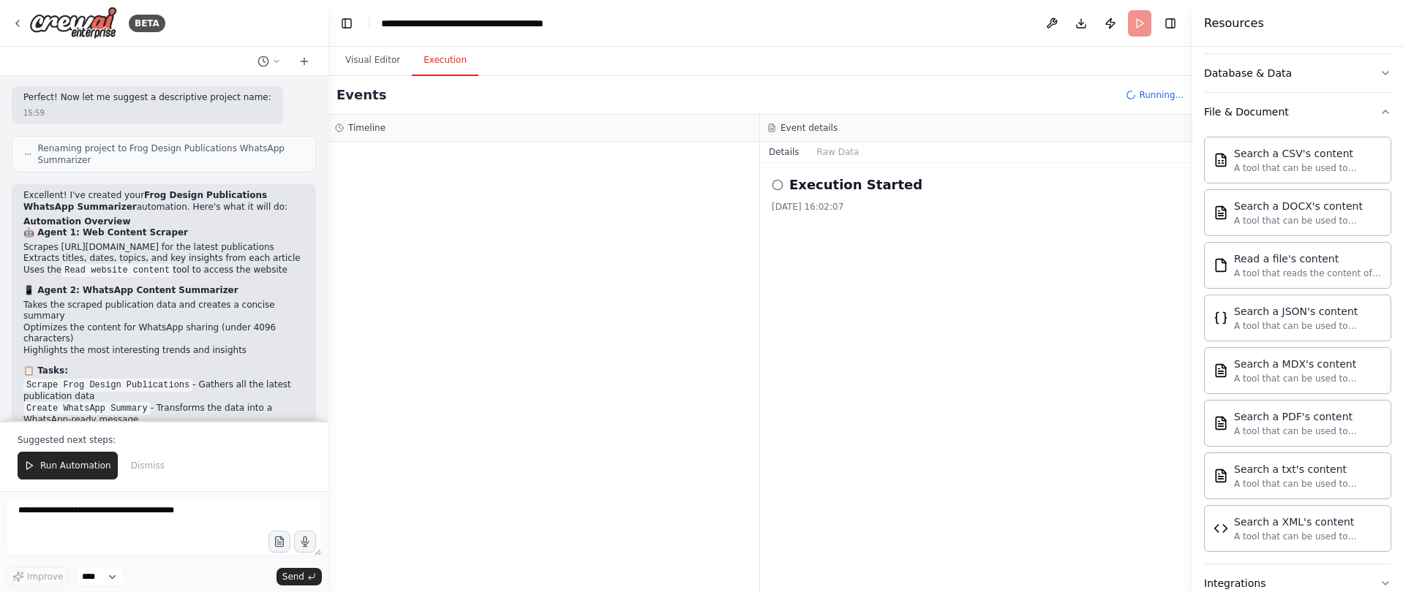
click at [475, 327] on div at bounding box center [544, 367] width 432 height 451
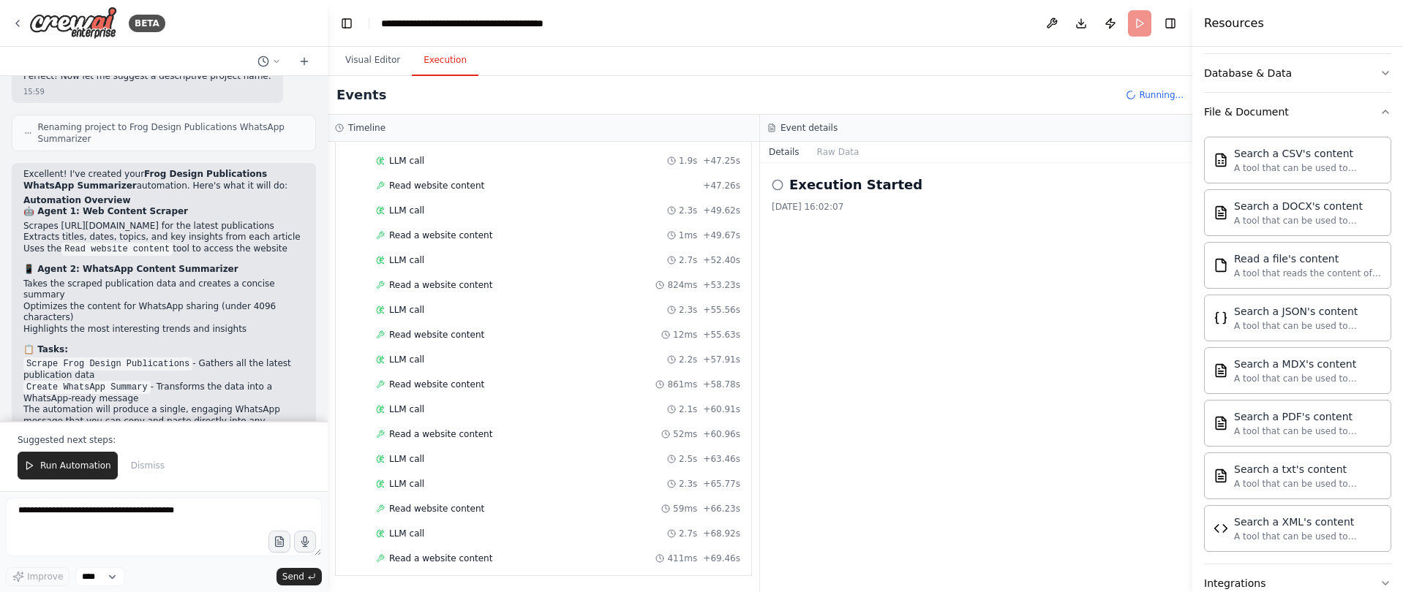
scroll to position [866, 0]
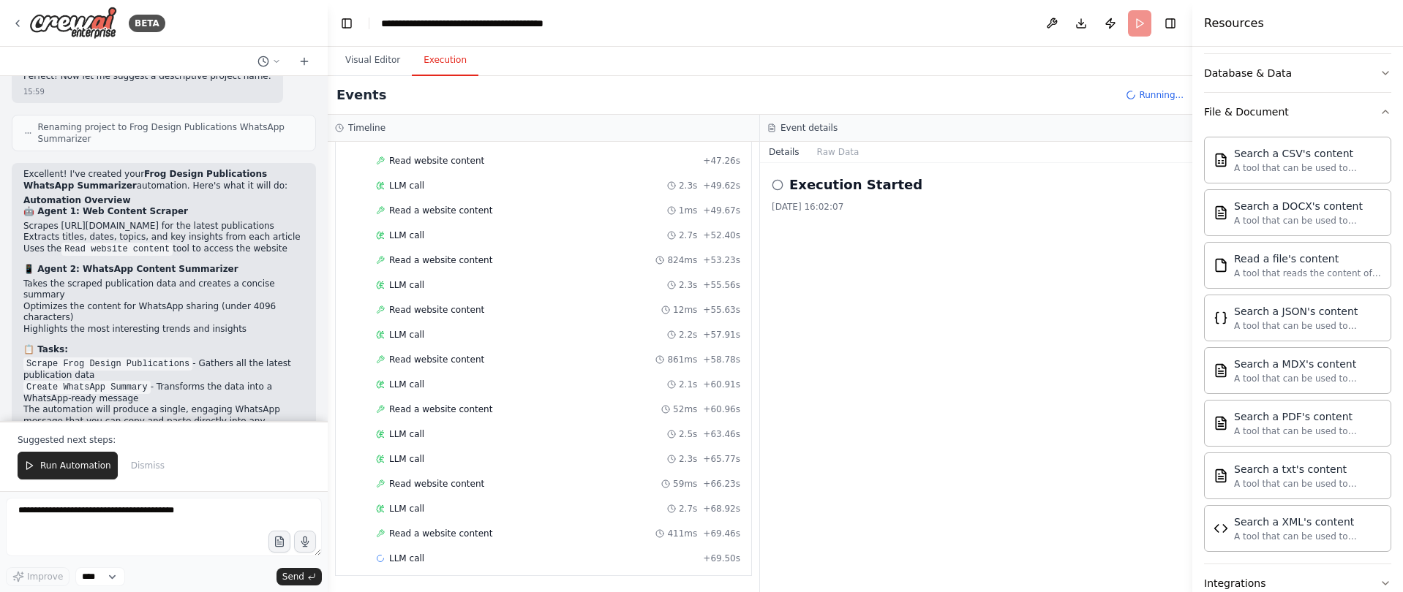
click at [1143, 23] on header "**********" at bounding box center [760, 23] width 865 height 47
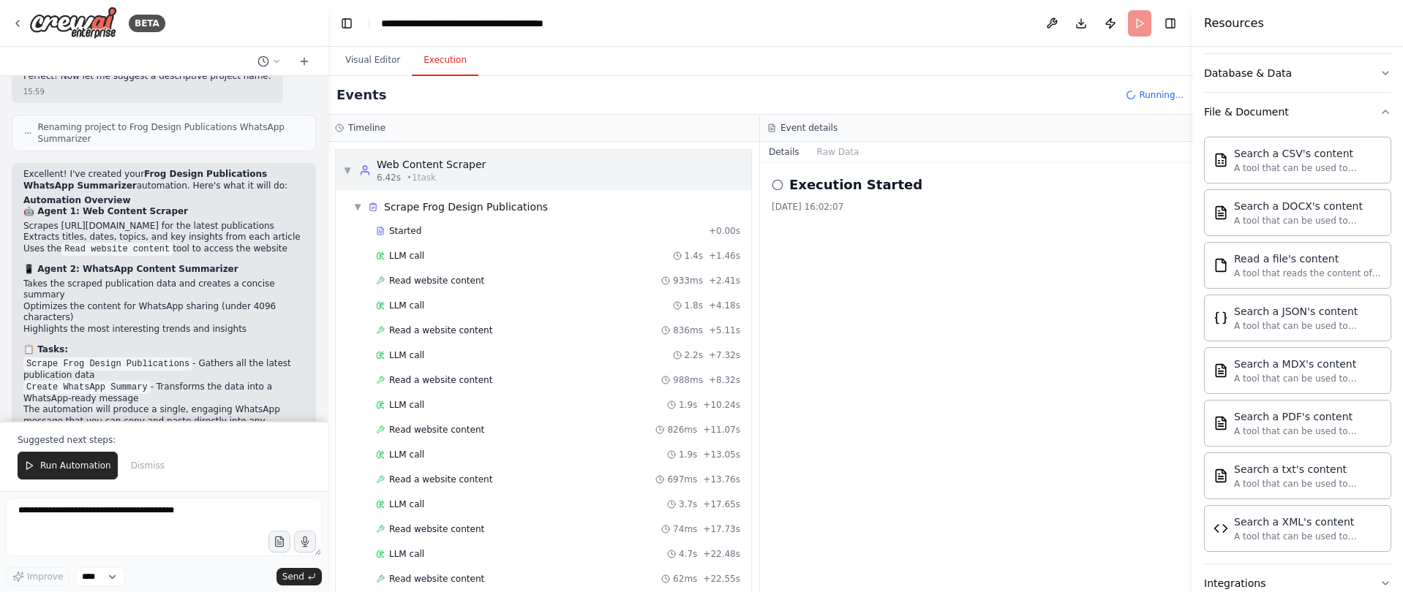
scroll to position [0, 0]
click at [353, 203] on span "▼" at bounding box center [357, 207] width 9 height 12
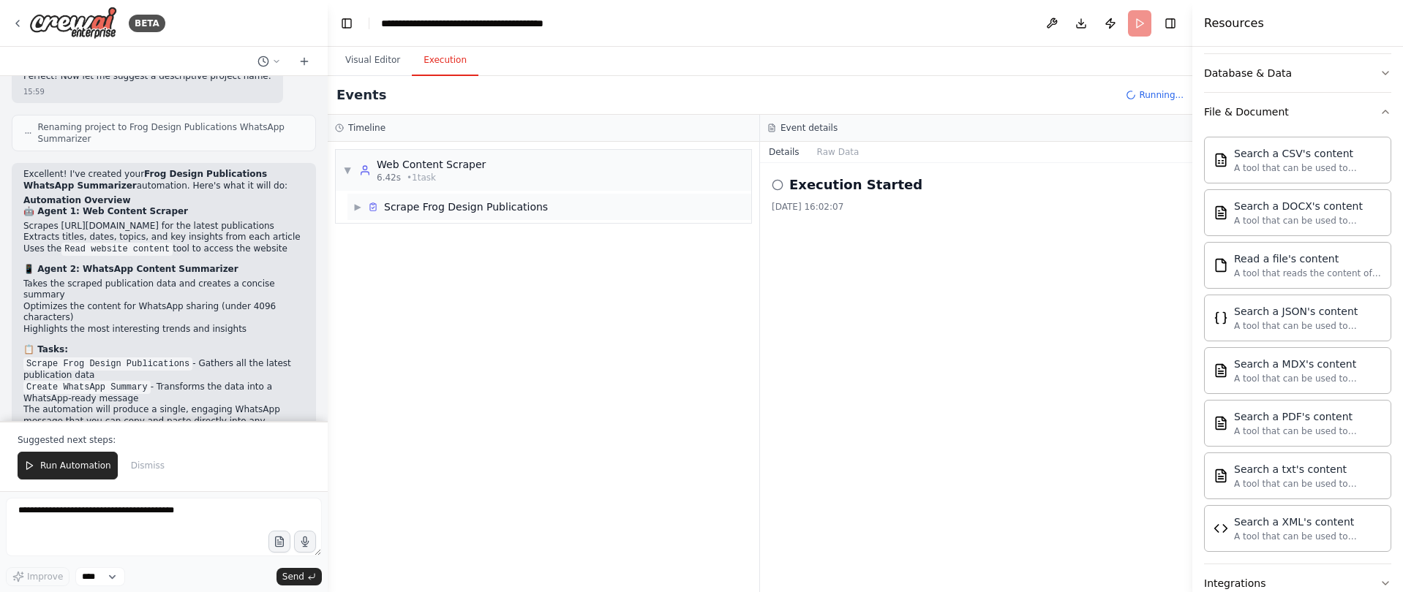
click at [361, 208] on span "▶" at bounding box center [357, 207] width 9 height 12
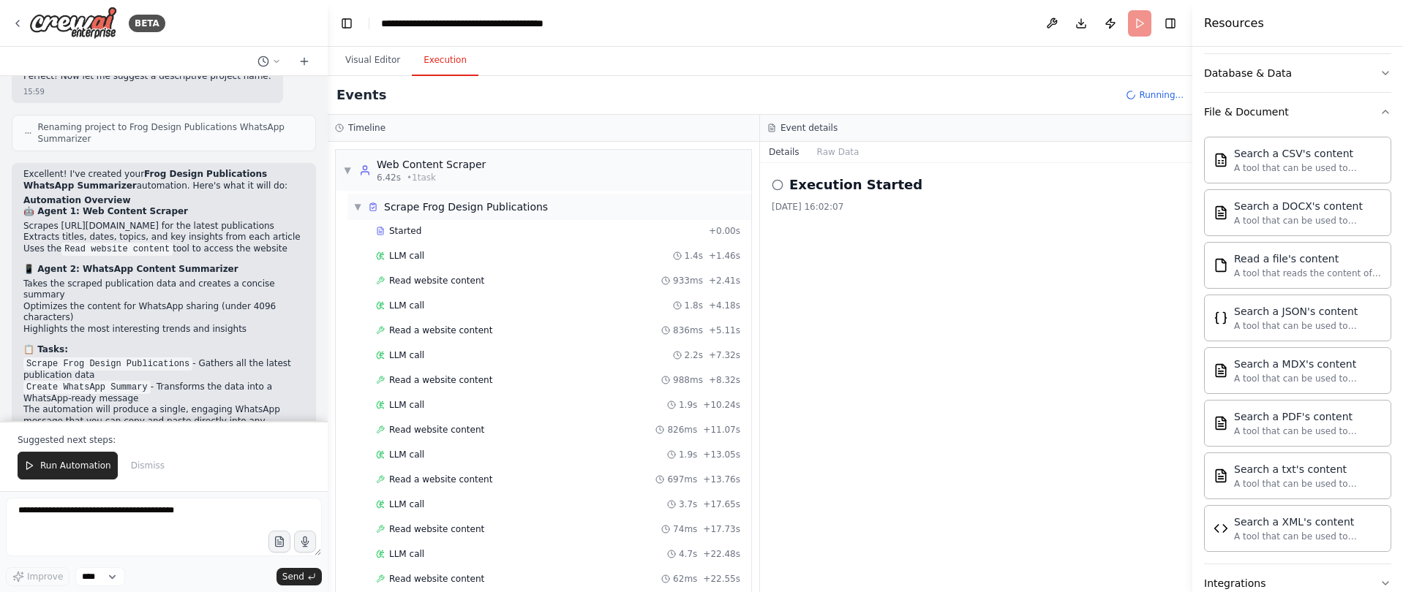
click at [355, 206] on span "▼" at bounding box center [357, 207] width 9 height 12
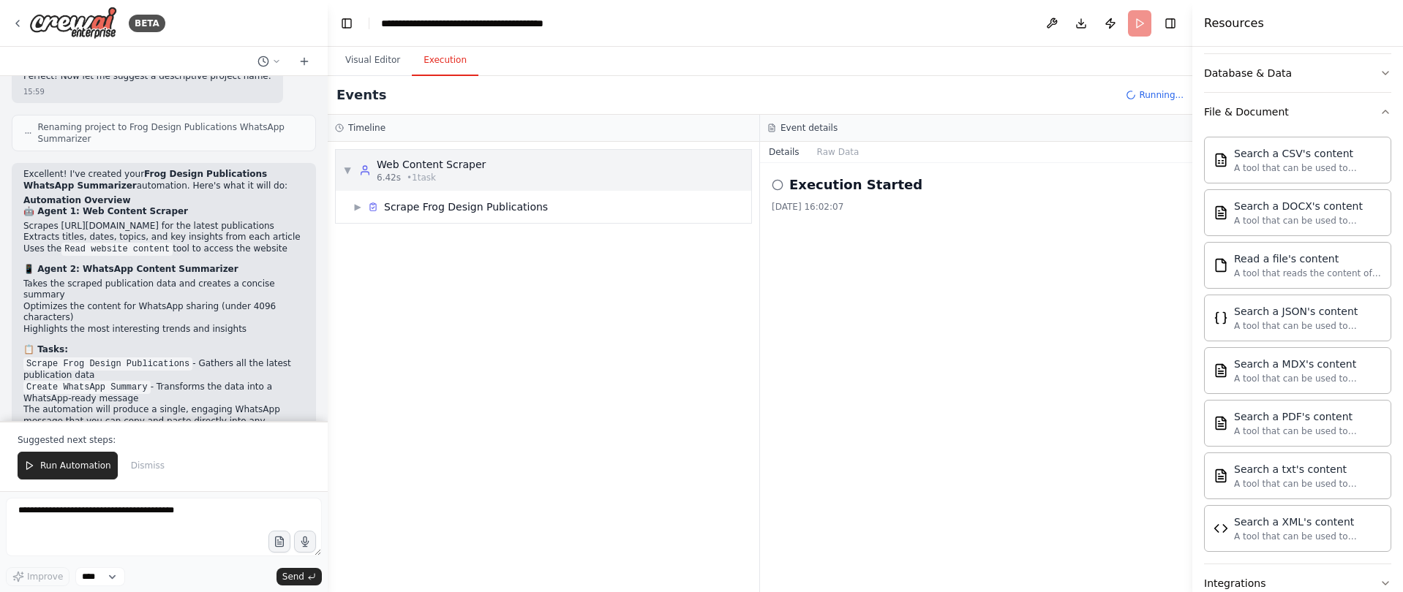
click at [352, 178] on div "▼ Web Content Scraper 6.42s • 1 task" at bounding box center [414, 170] width 143 height 26
click at [408, 217] on div "▶ Scrape Frog Design Publications" at bounding box center [549, 207] width 404 height 26
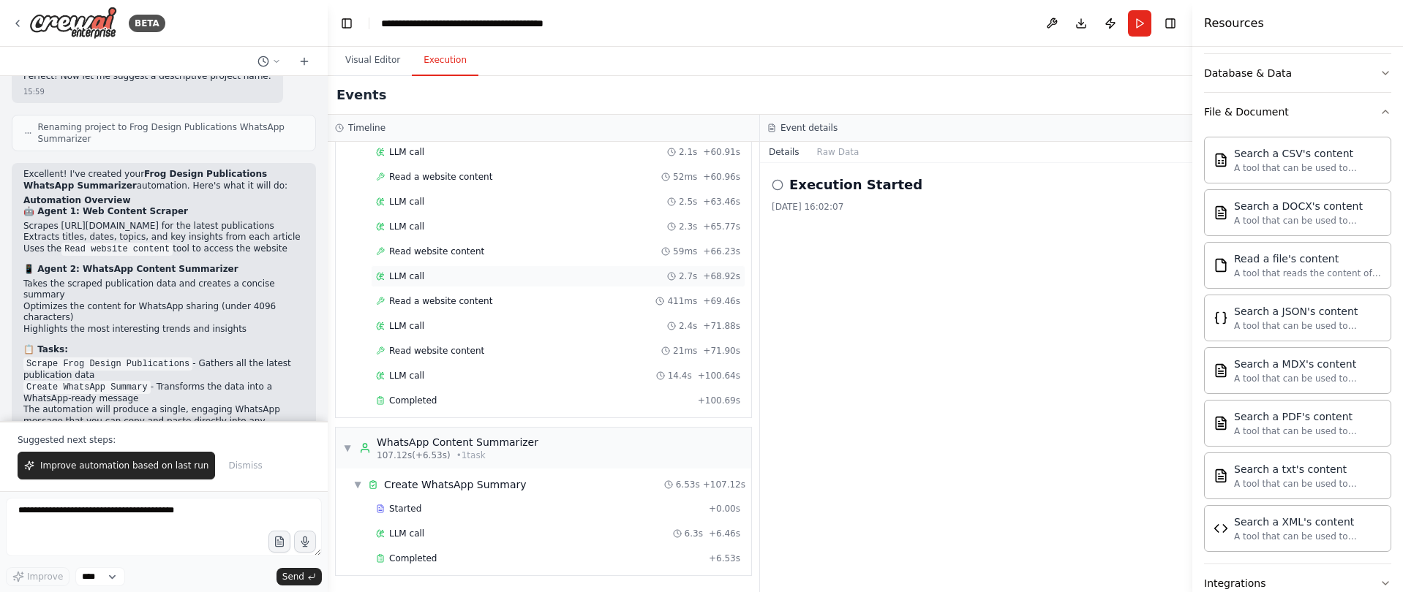
scroll to position [1099, 0]
click at [564, 552] on div "Completed + 6.53s" at bounding box center [558, 559] width 375 height 22
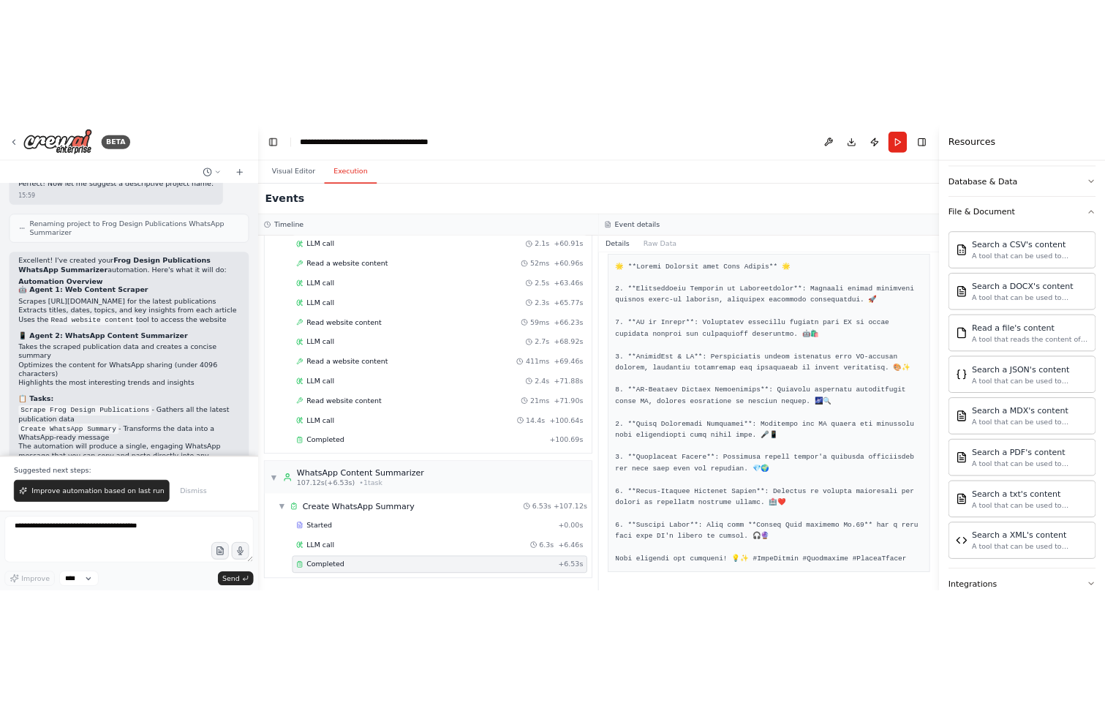
scroll to position [814, 0]
